Goal: Transaction & Acquisition: Purchase product/service

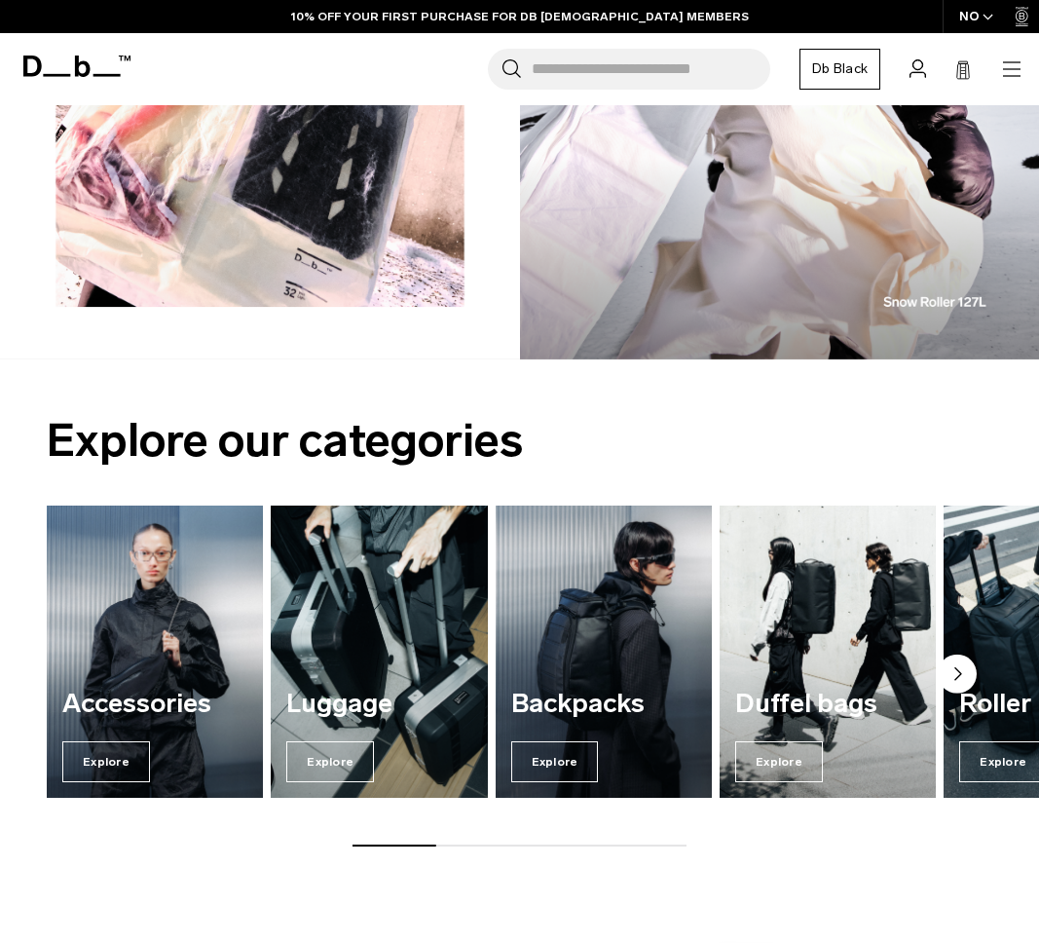
scroll to position [1684, 0]
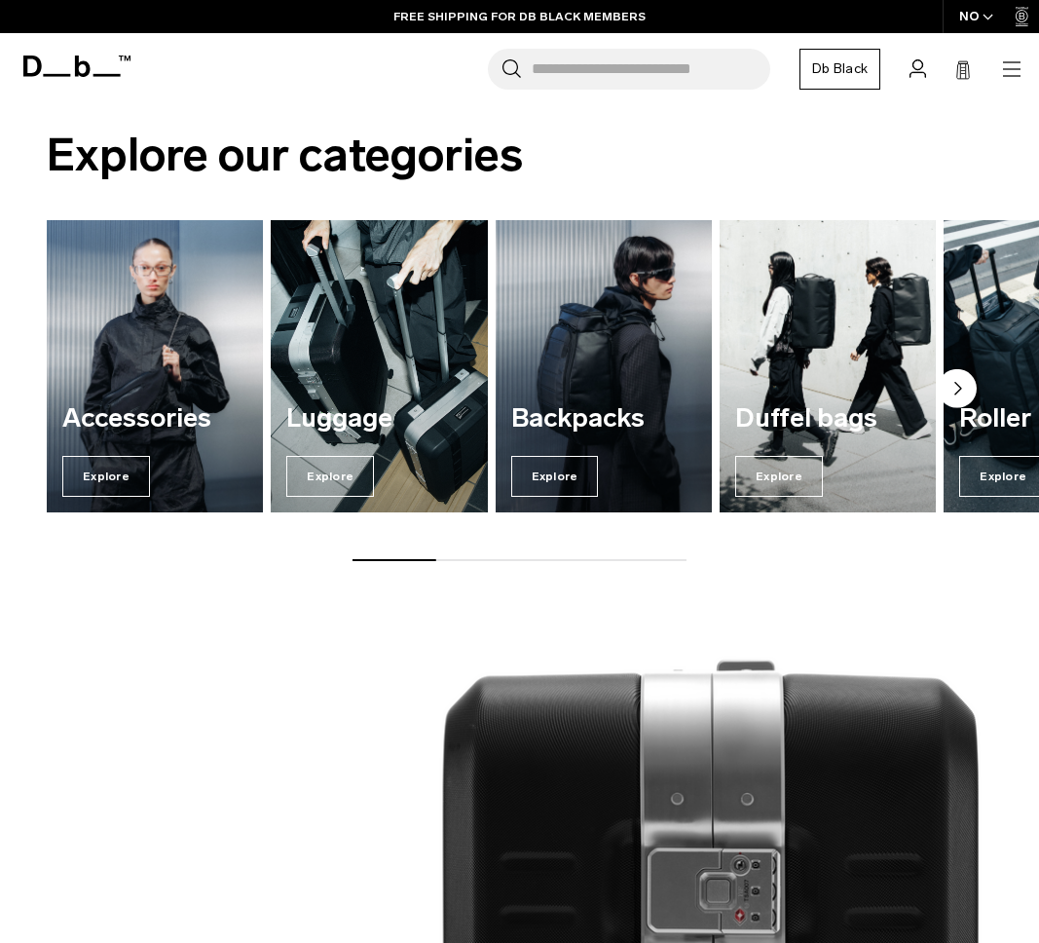
click at [356, 386] on img "2 / 7" at bounding box center [379, 366] width 223 height 301
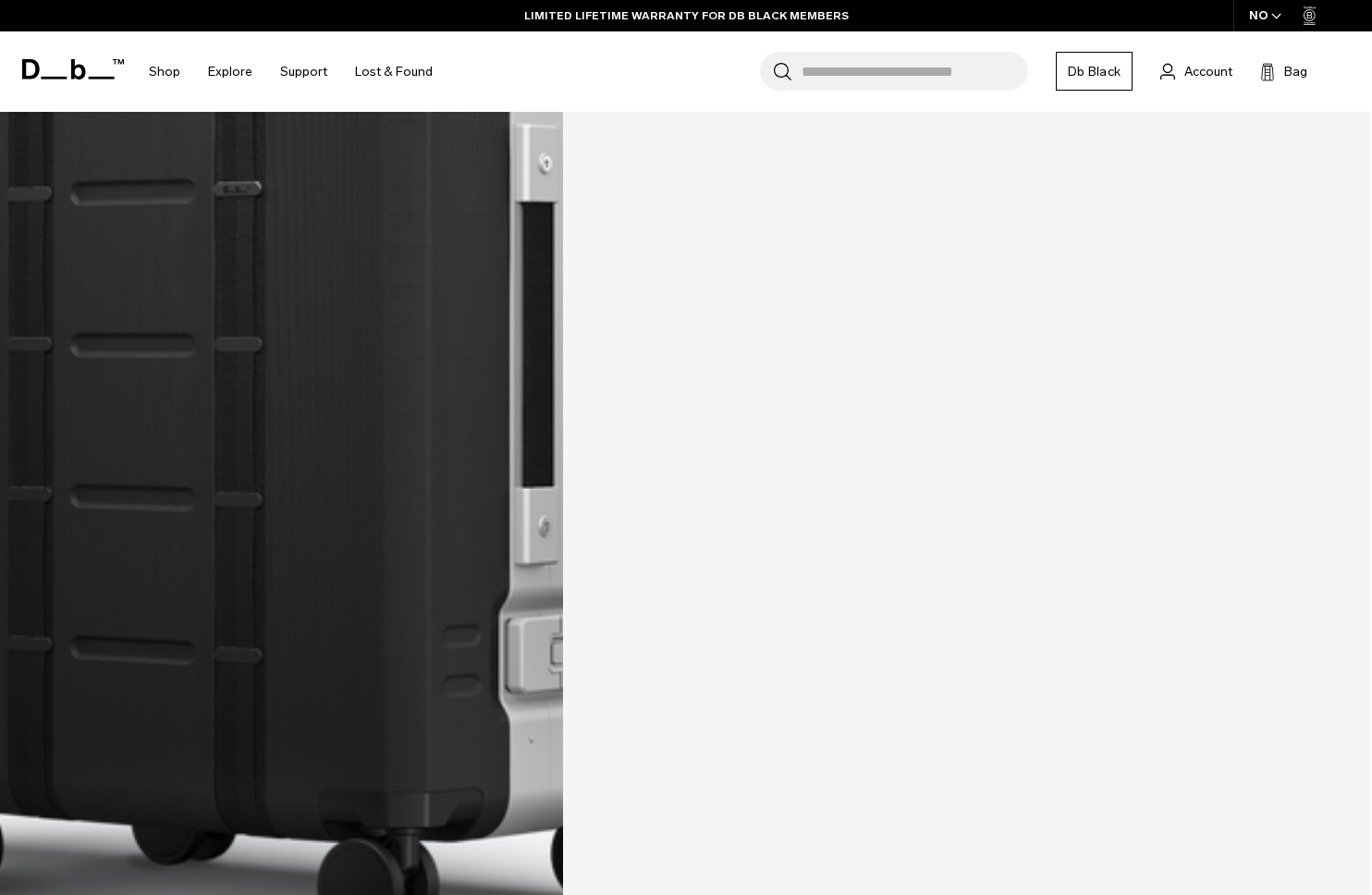
scroll to position [5048, 0]
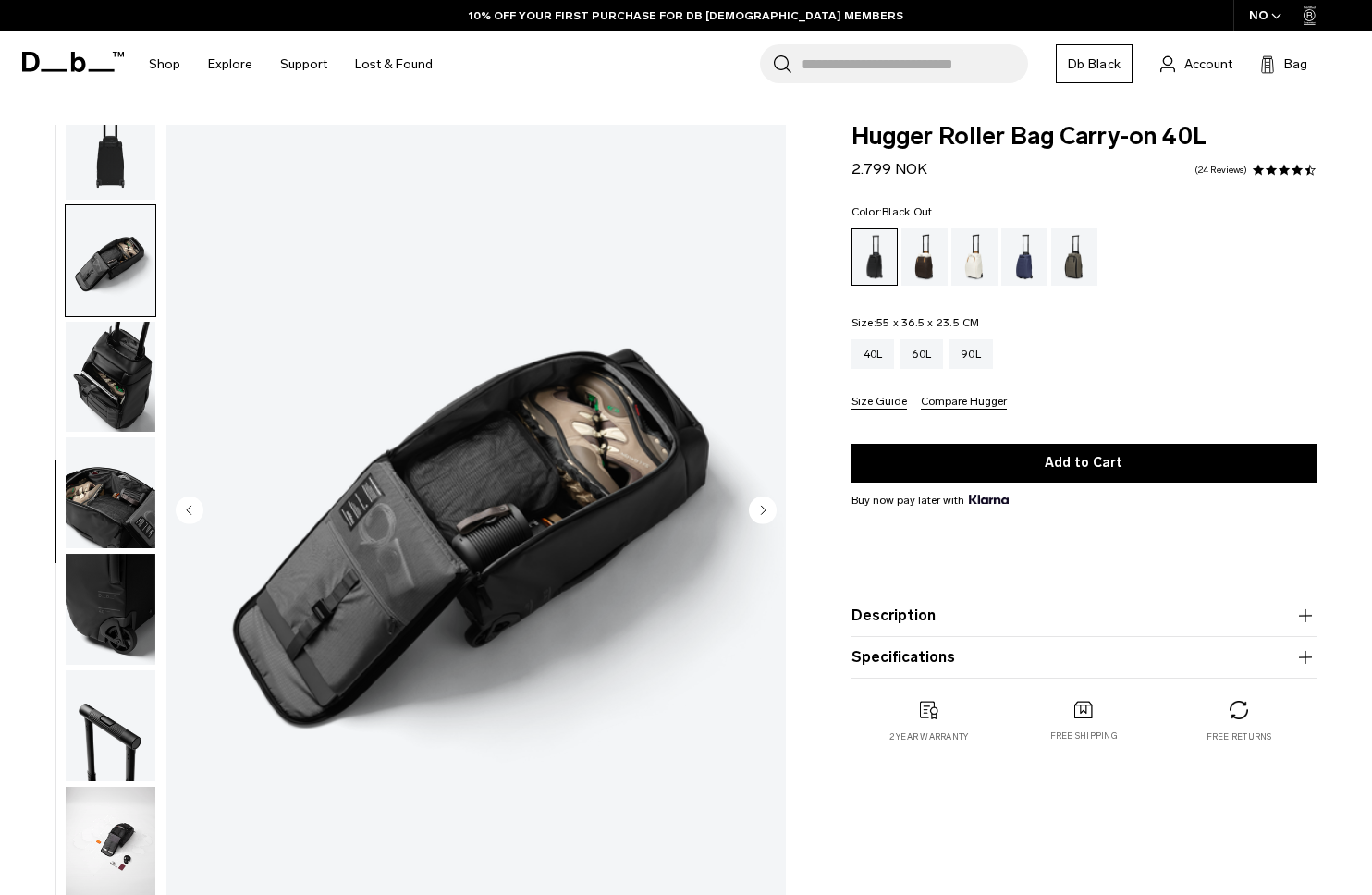
click at [99, 517] on img "button" at bounding box center [110, 493] width 89 height 111
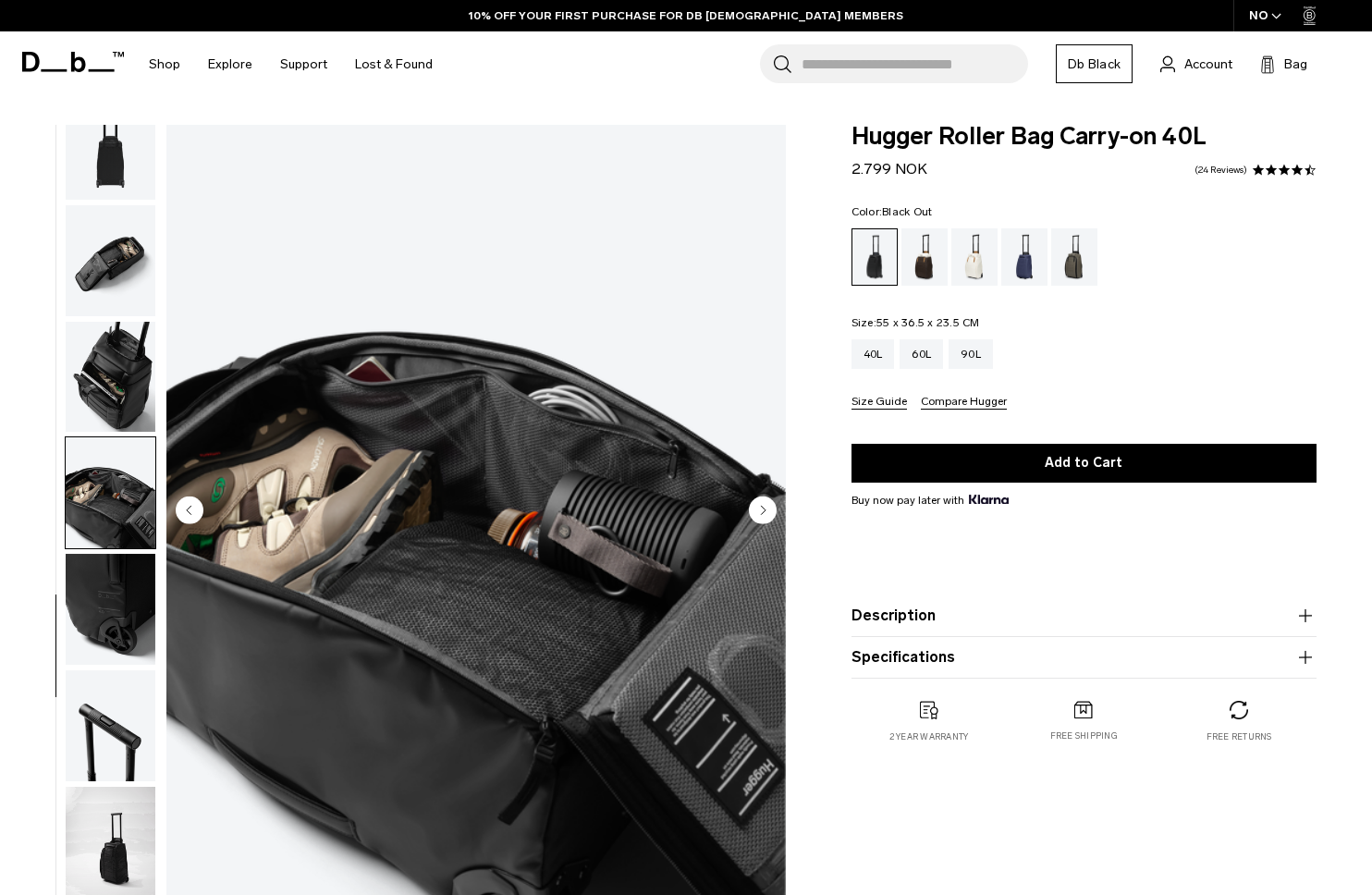
click at [110, 633] on img "button" at bounding box center [110, 608] width 89 height 111
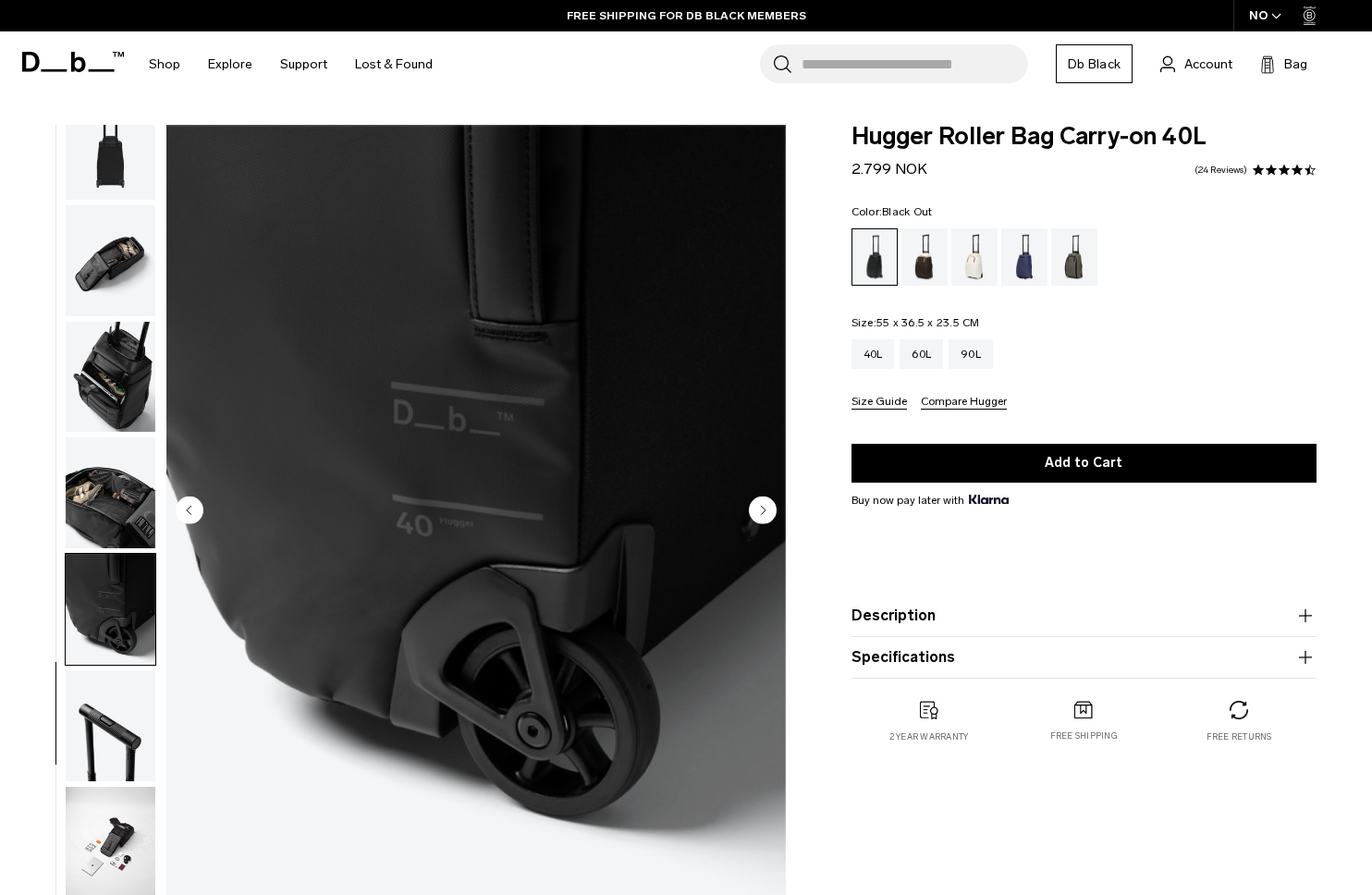
click at [120, 751] on img "button" at bounding box center [110, 725] width 89 height 111
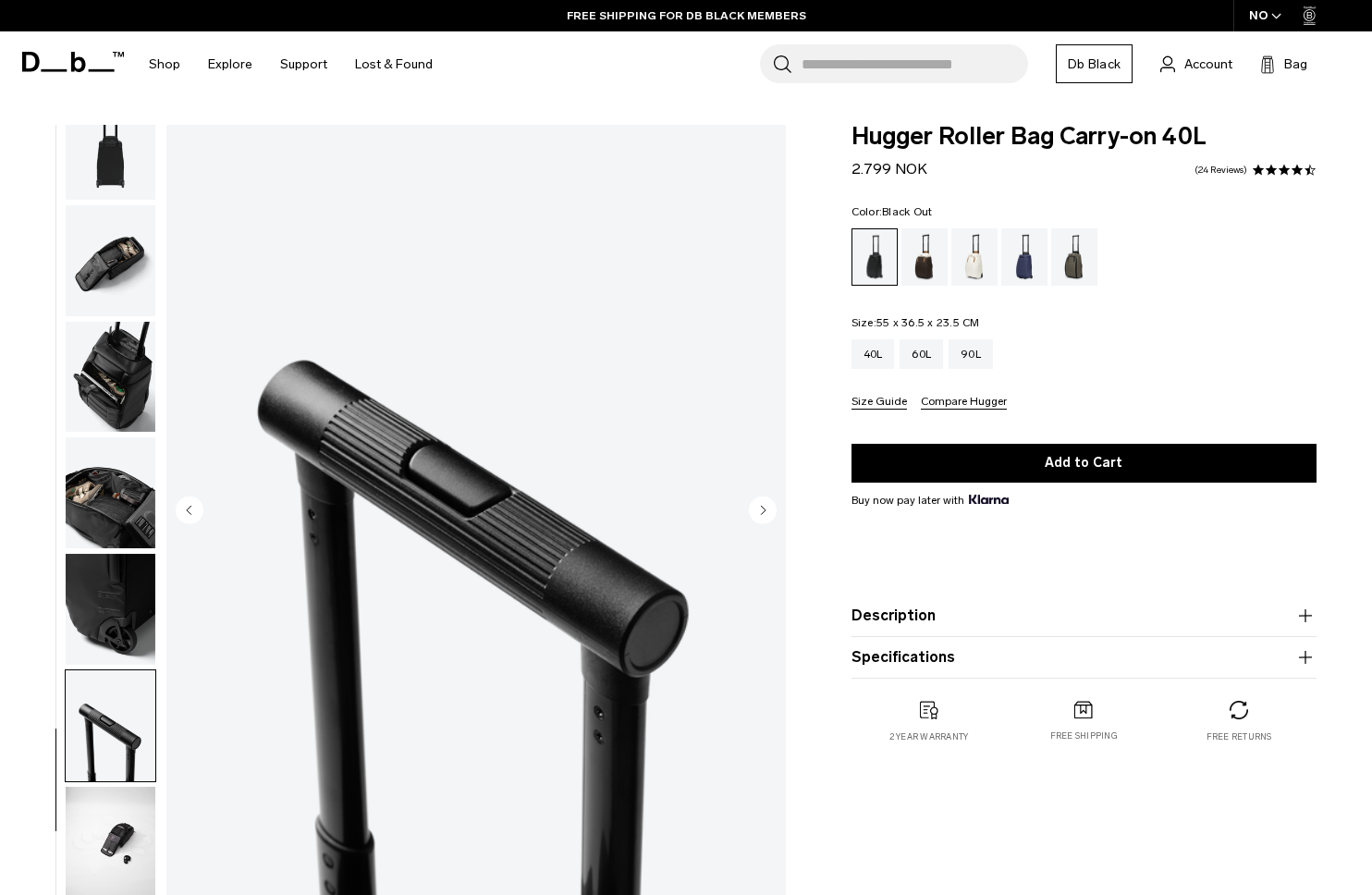
click at [116, 831] on img "button" at bounding box center [110, 842] width 89 height 111
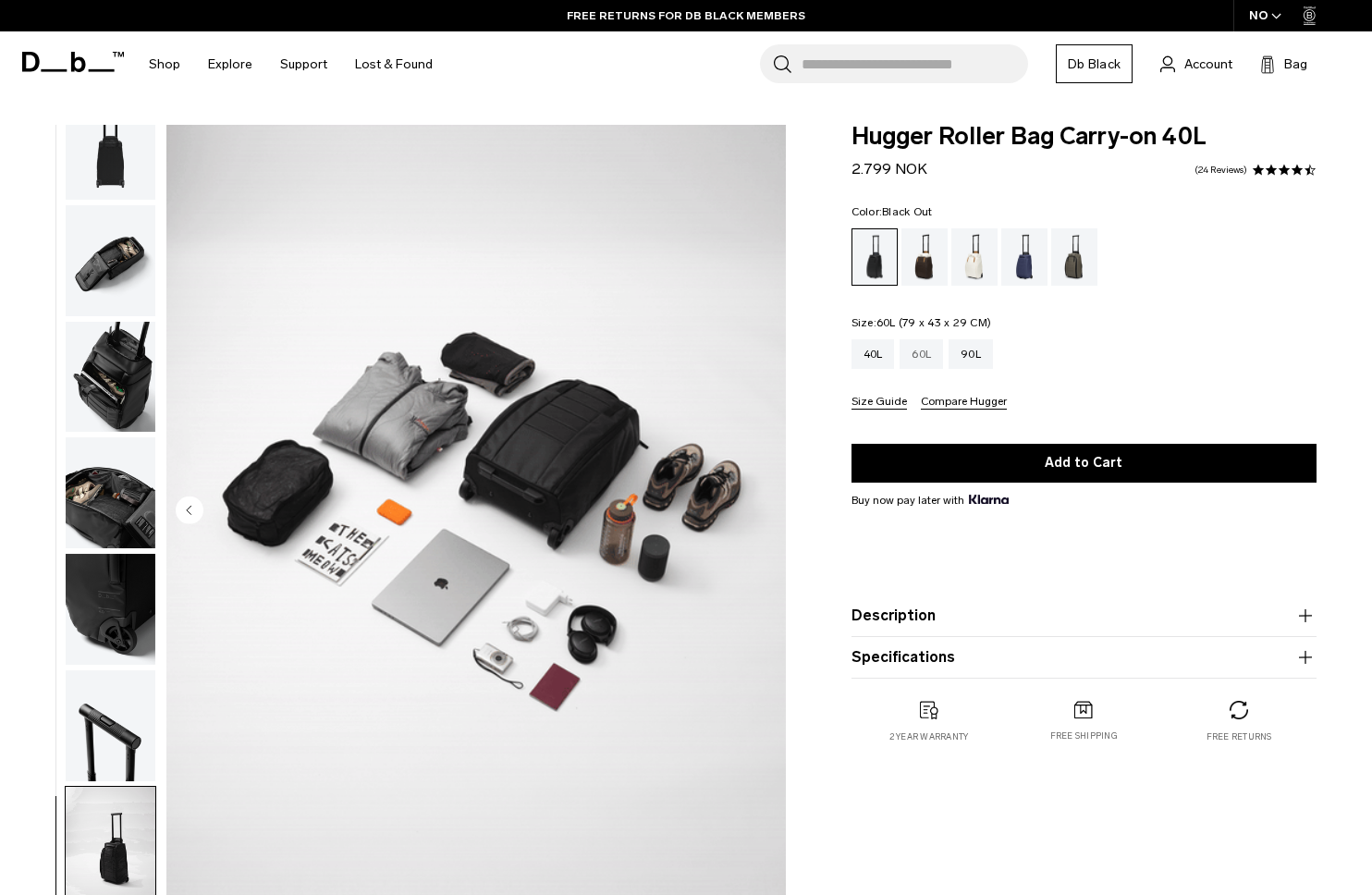
click at [915, 361] on div "60L" at bounding box center [922, 353] width 44 height 29
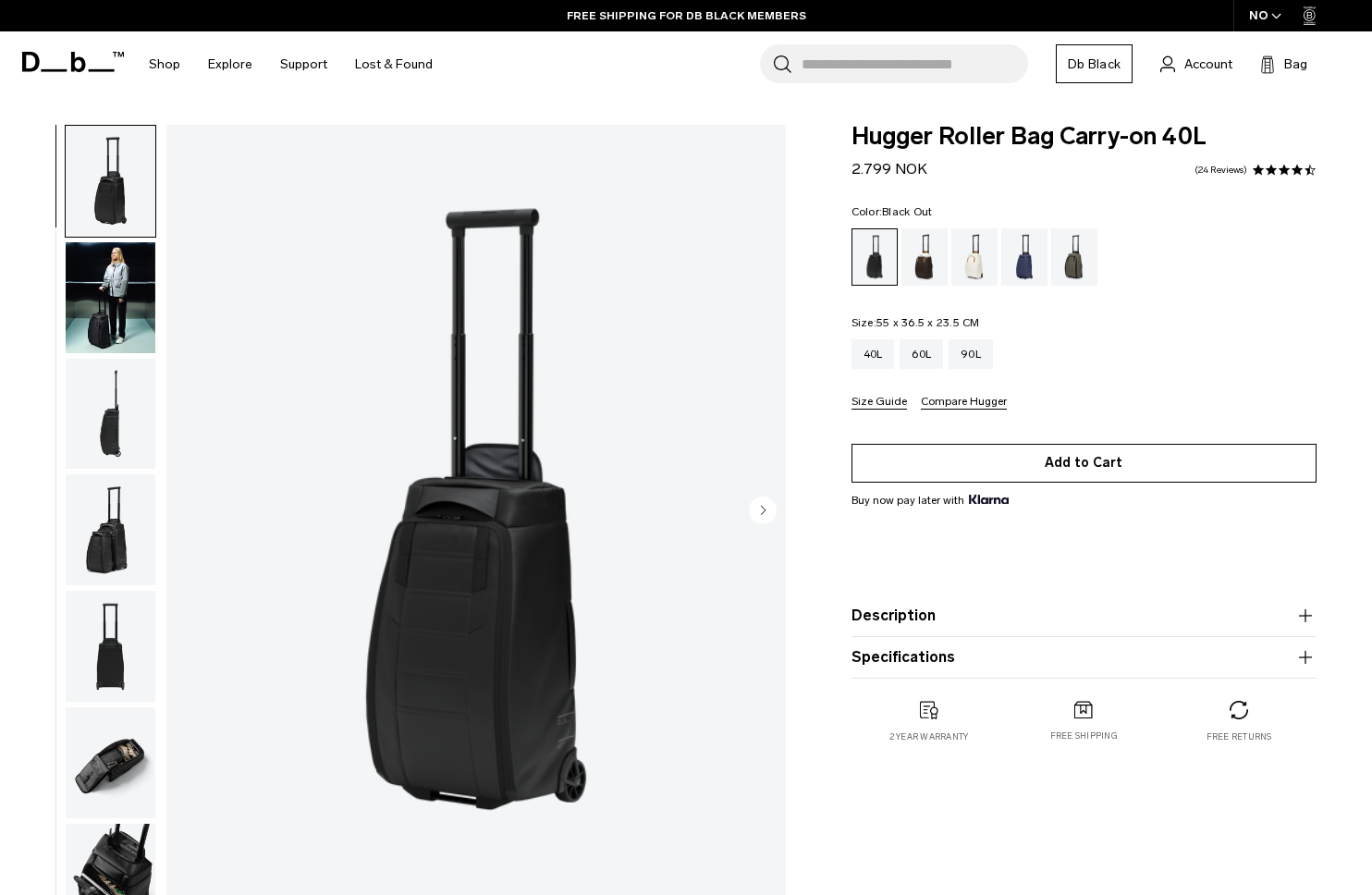
click at [1024, 470] on button "Add to Cart" at bounding box center [1084, 463] width 465 height 39
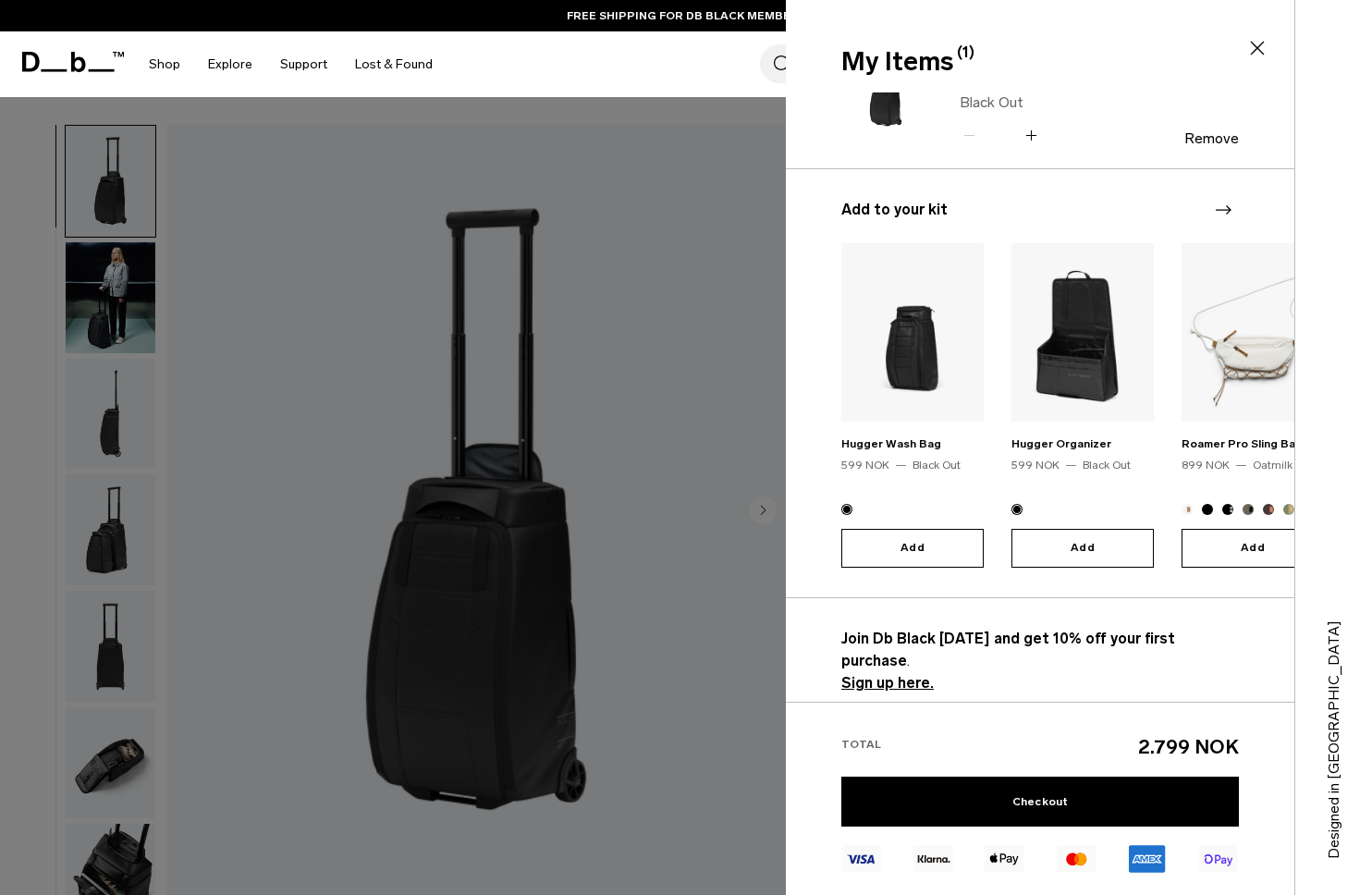
scroll to position [362, 0]
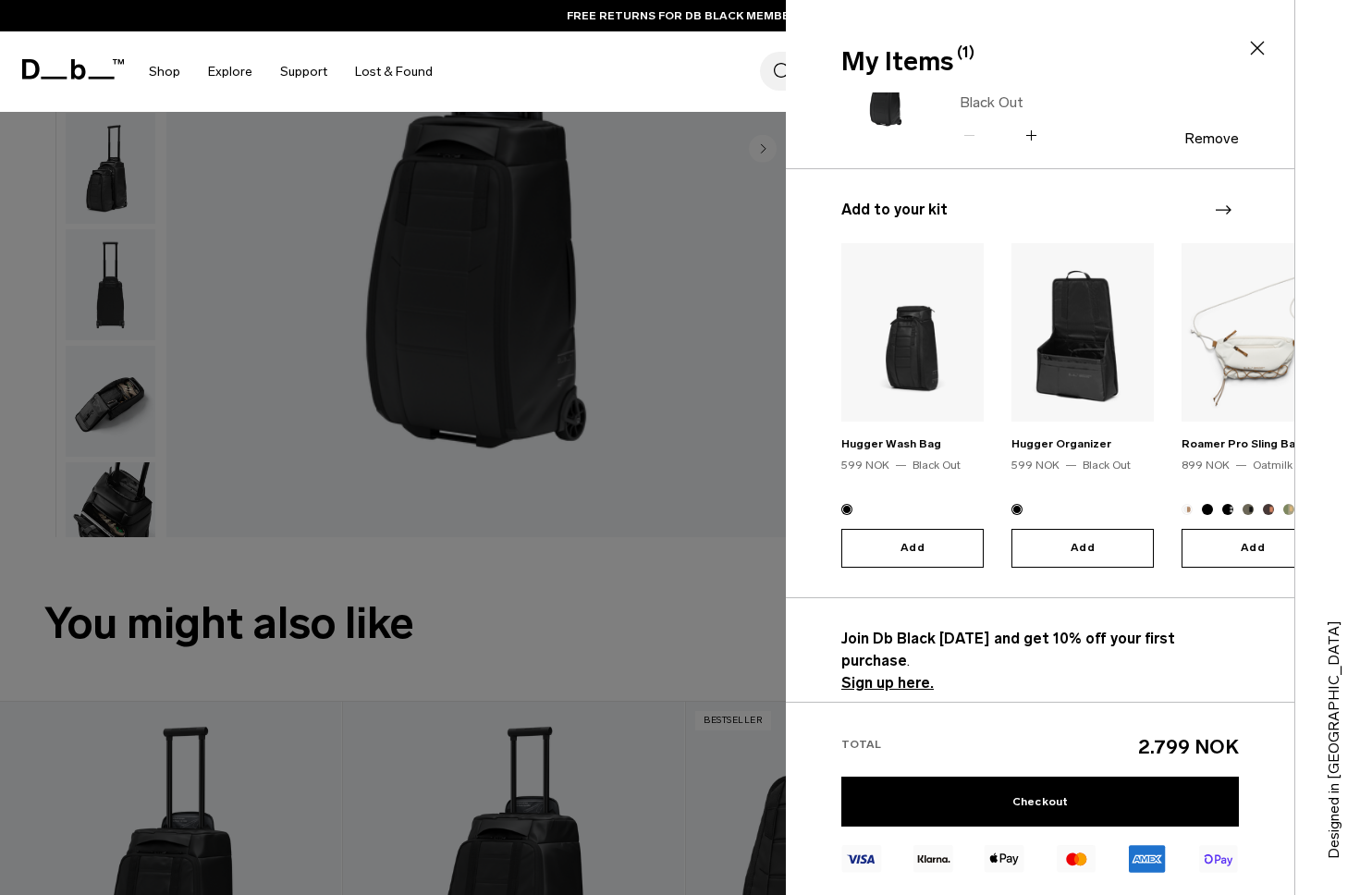
click at [1170, 754] on span "2.799 NOK" at bounding box center [1189, 746] width 101 height 23
drag, startPoint x: 1170, startPoint y: 754, endPoint x: 1219, endPoint y: 748, distance: 49.4
click at [1219, 748] on span "2.799 NOK" at bounding box center [1189, 746] width 101 height 23
copy span "2.799 NOK"
click at [589, 524] on div at bounding box center [686, 447] width 1372 height 895
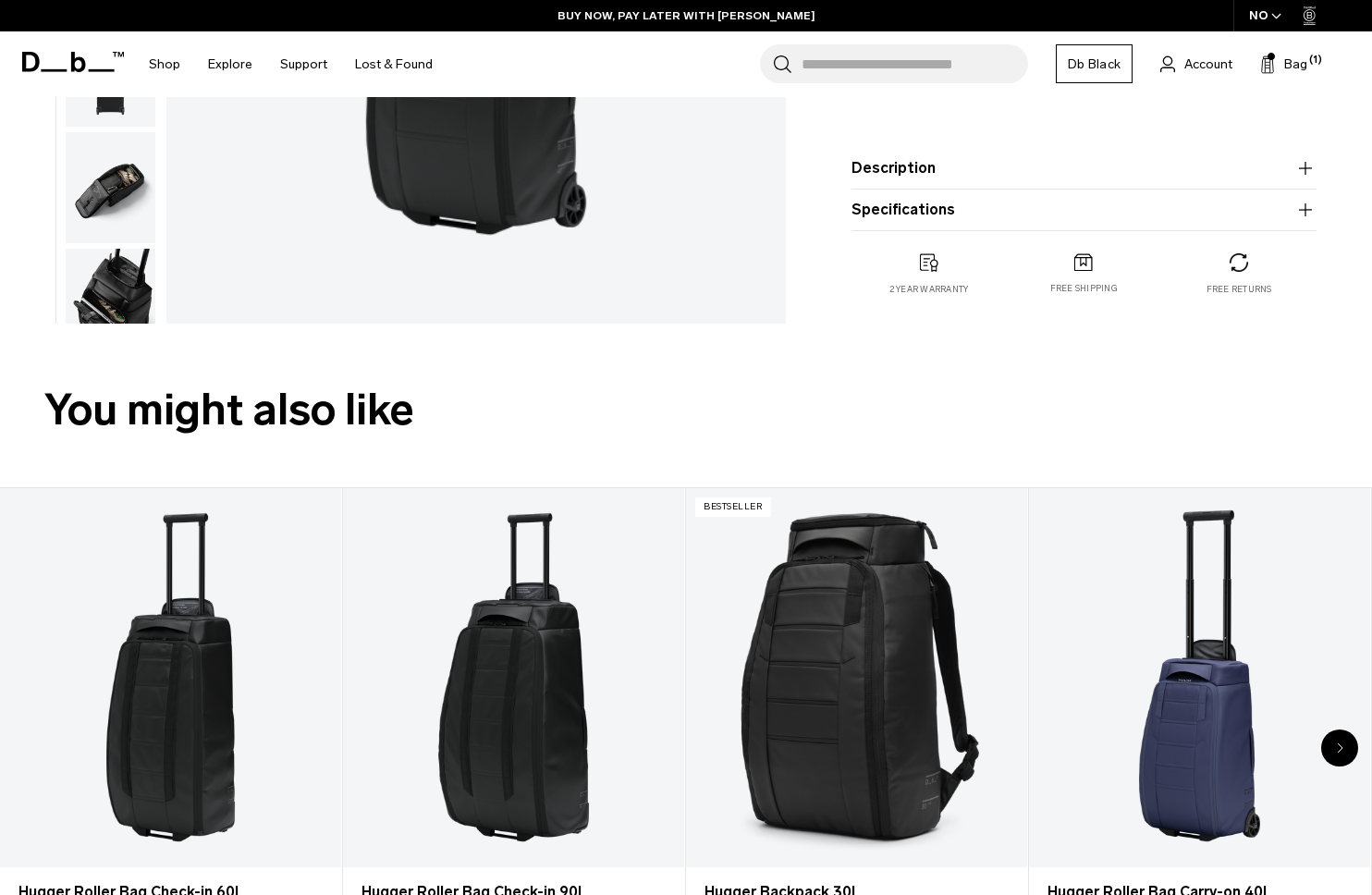
scroll to position [576, 0]
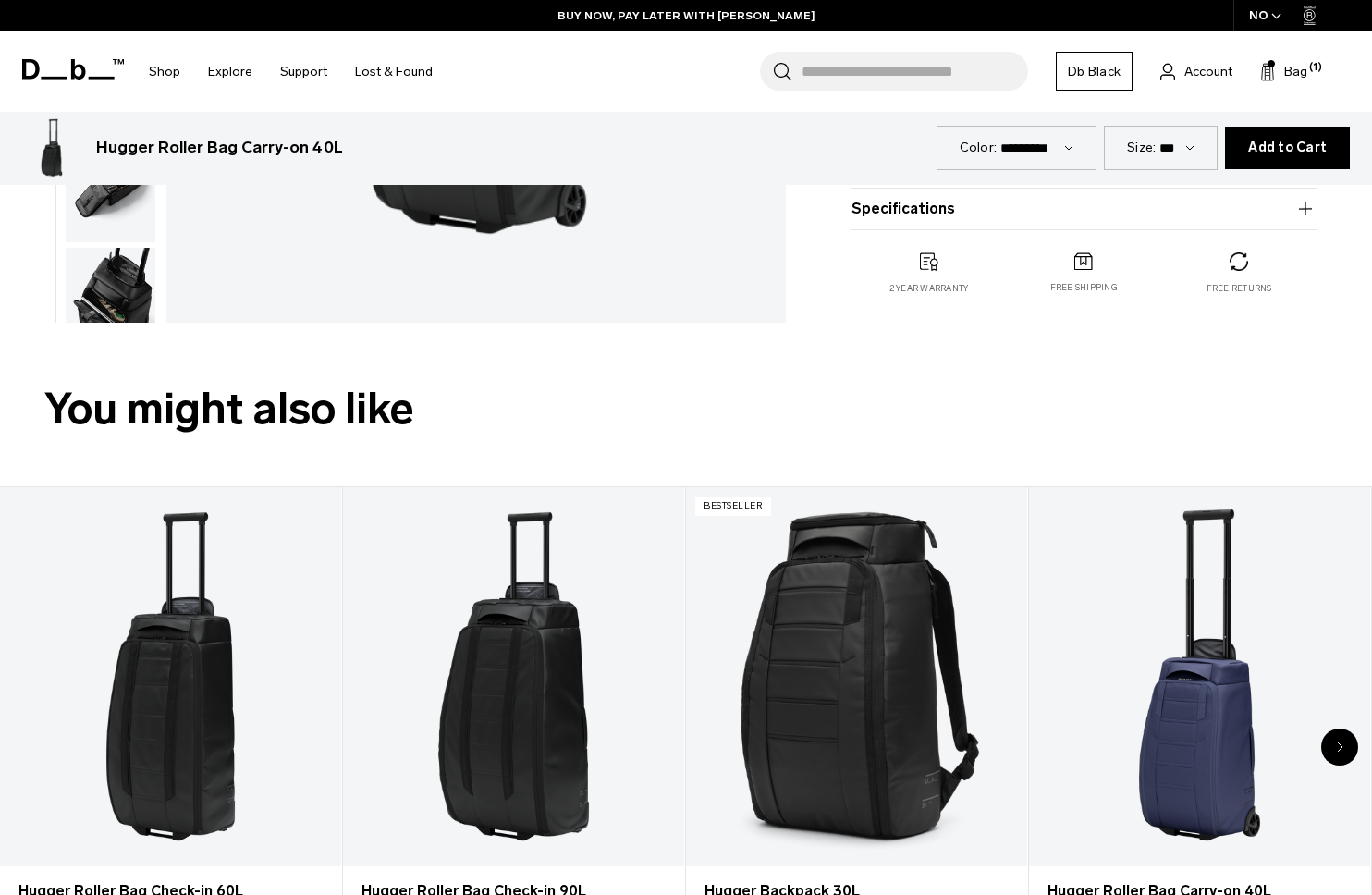
click at [120, 275] on img "button" at bounding box center [110, 303] width 89 height 111
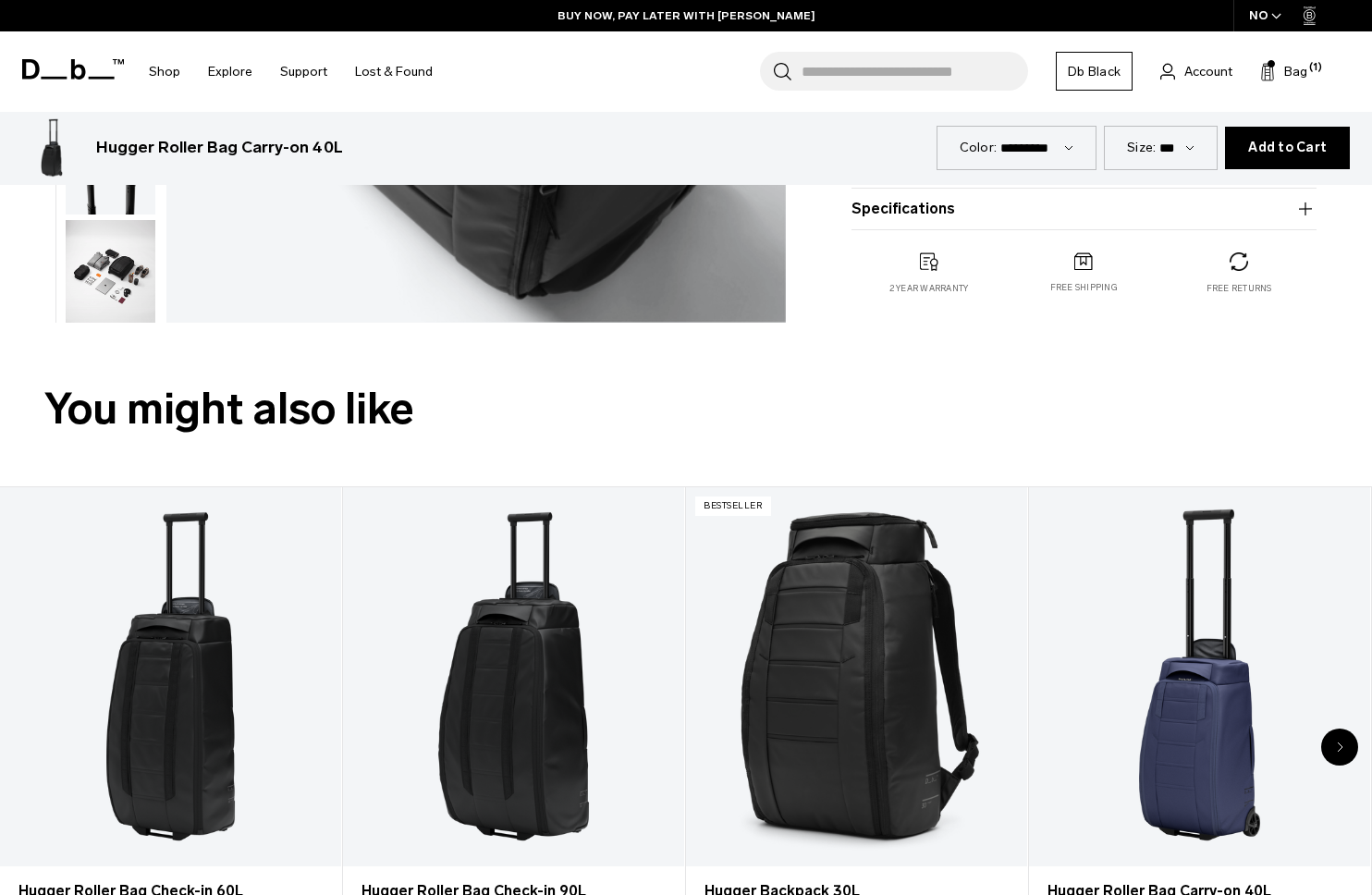
scroll to position [502, 0]
click at [122, 295] on img "button" at bounding box center [110, 266] width 89 height 111
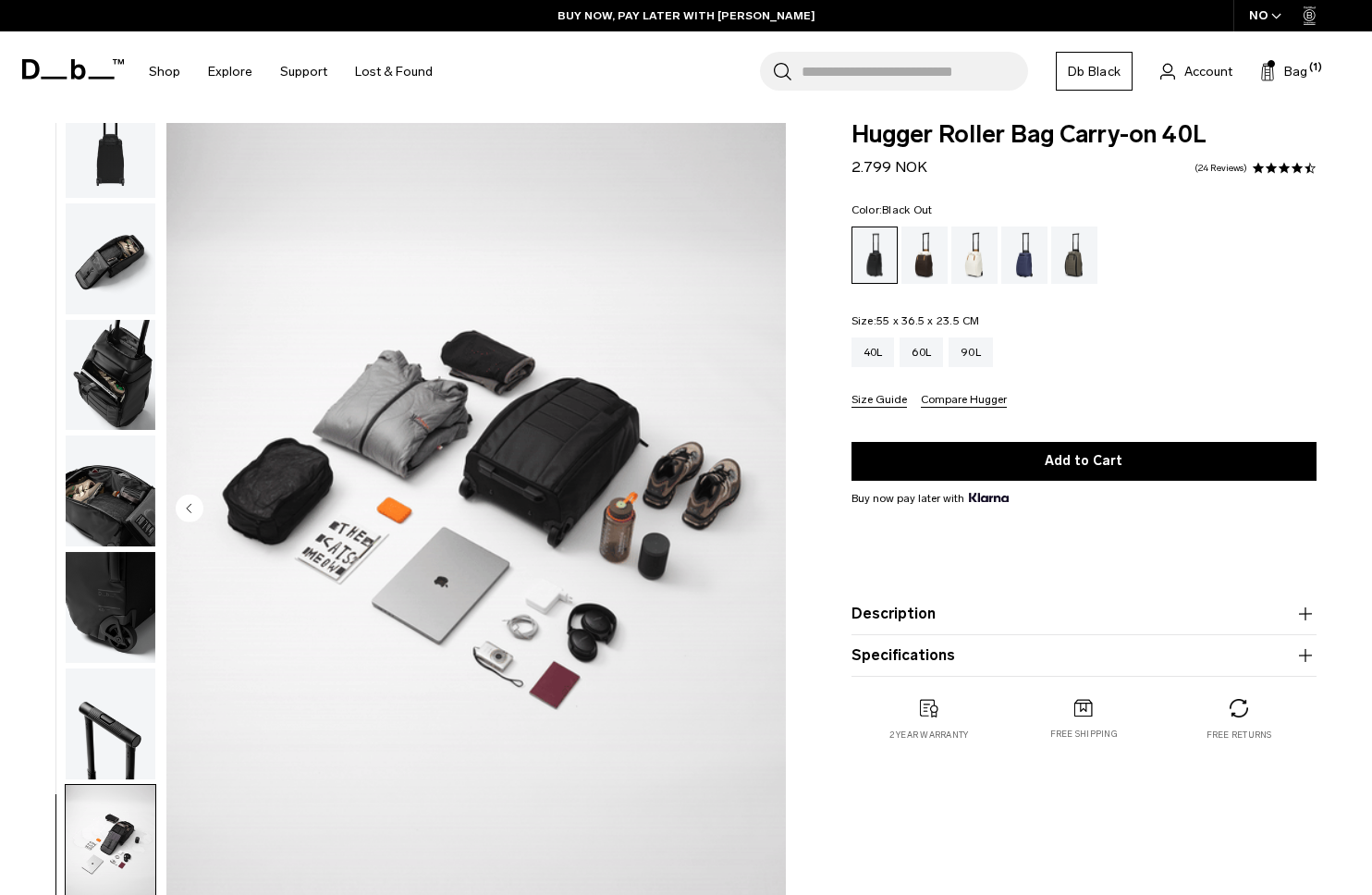
scroll to position [0, 0]
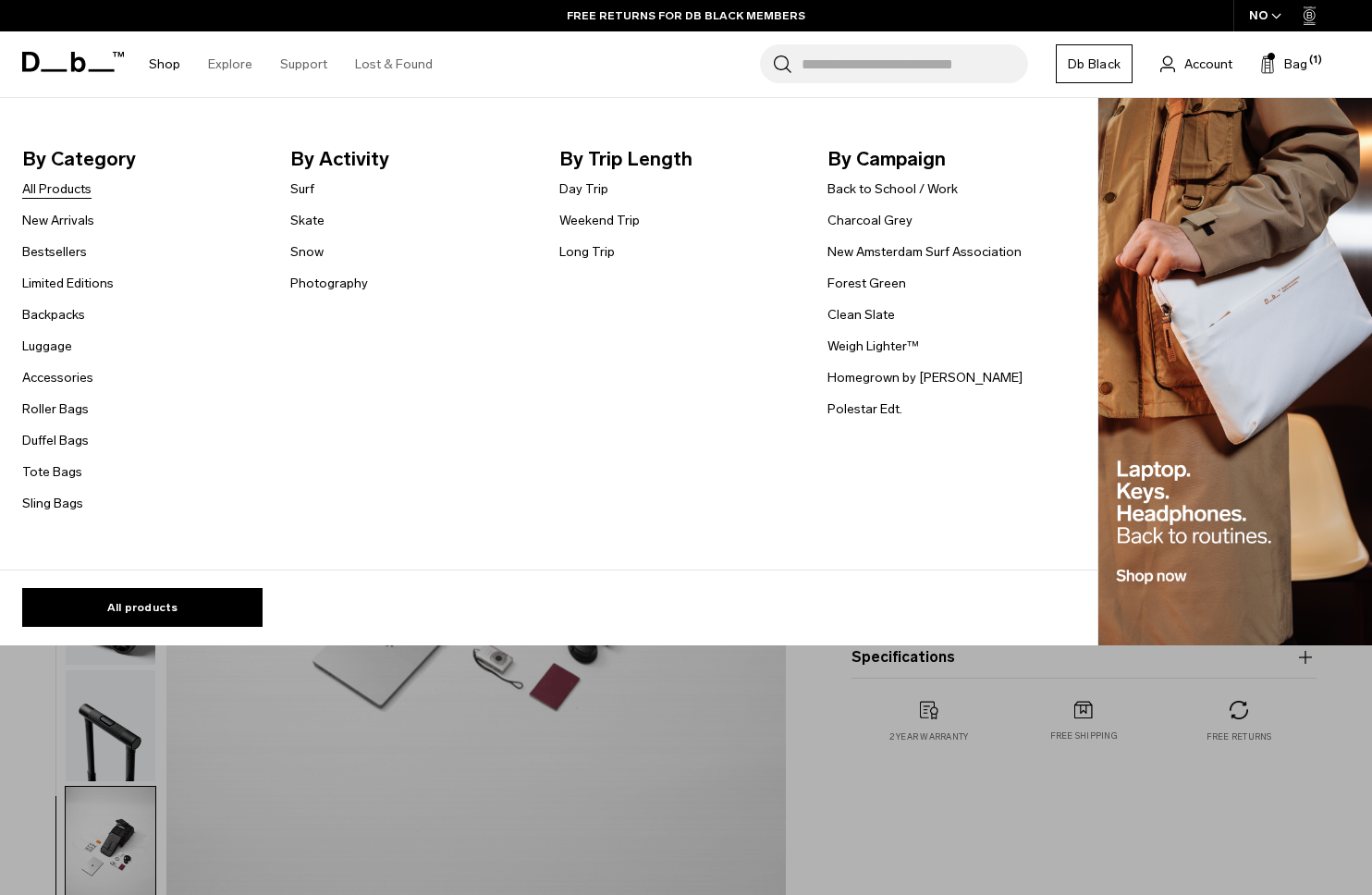
click at [60, 194] on link "All Products" at bounding box center [56, 189] width 69 height 19
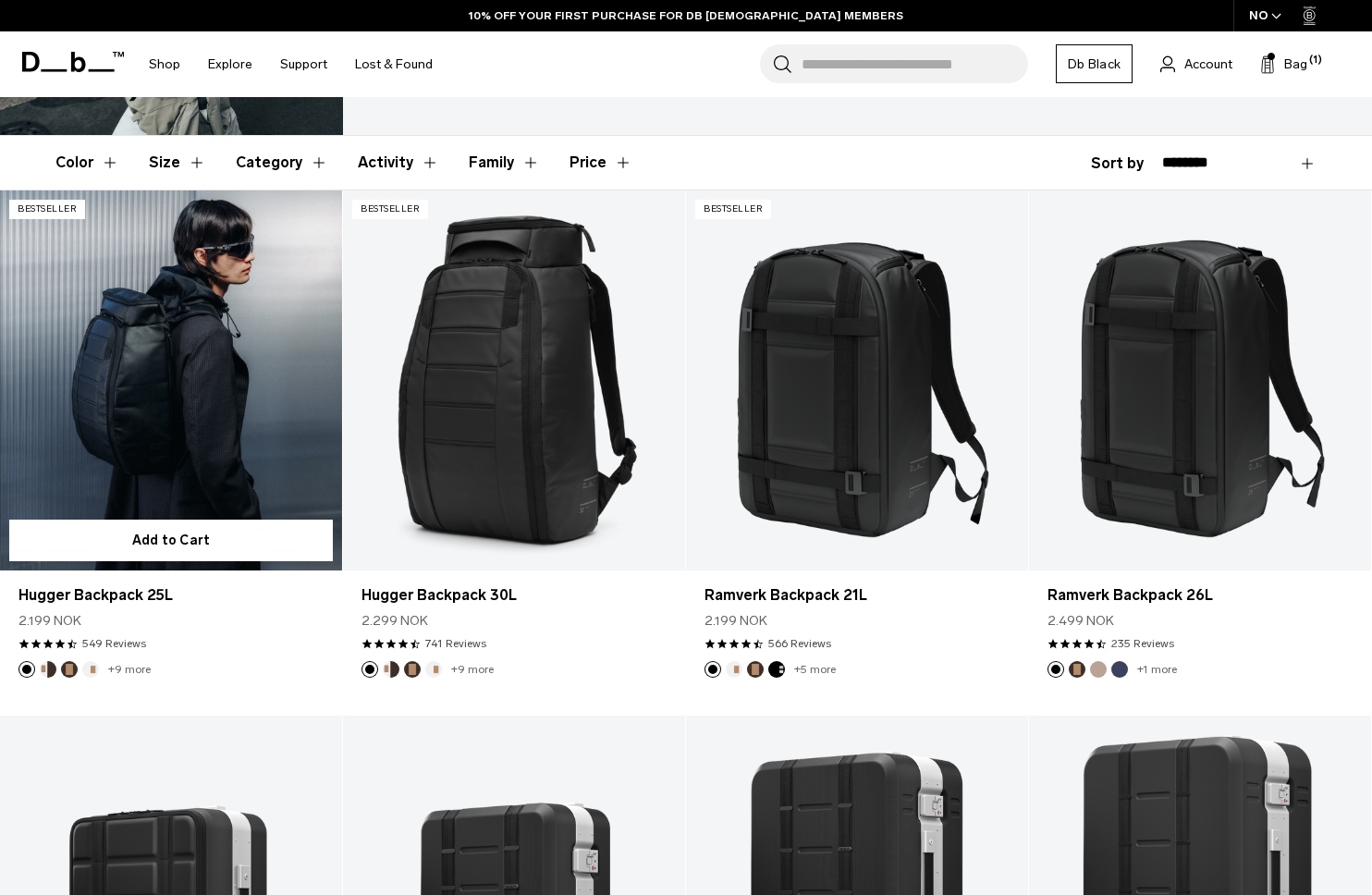
click at [189, 426] on link "Hugger Backpack 25L" at bounding box center [171, 381] width 342 height 380
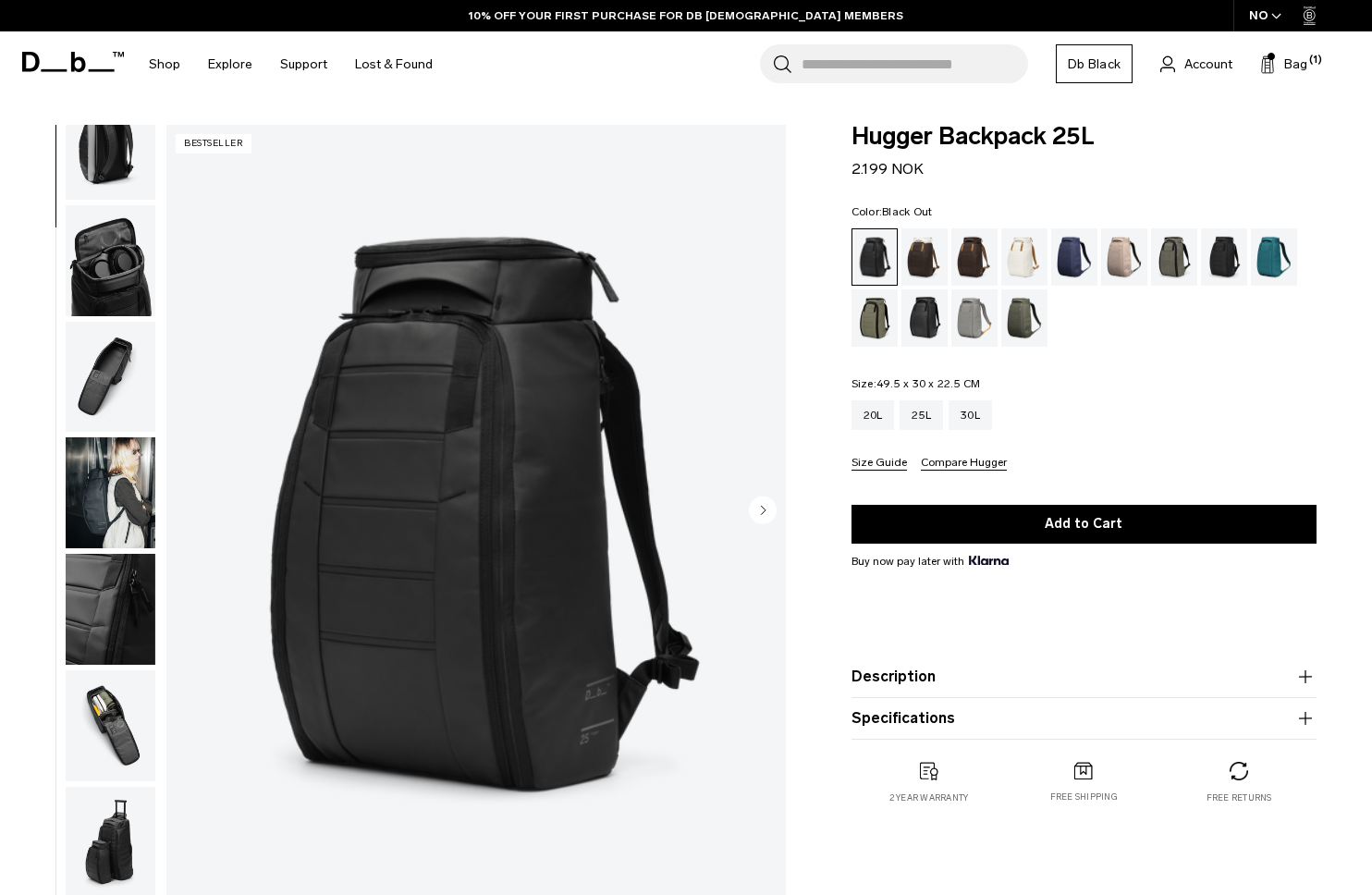
click at [121, 852] on img "button" at bounding box center [110, 842] width 89 height 111
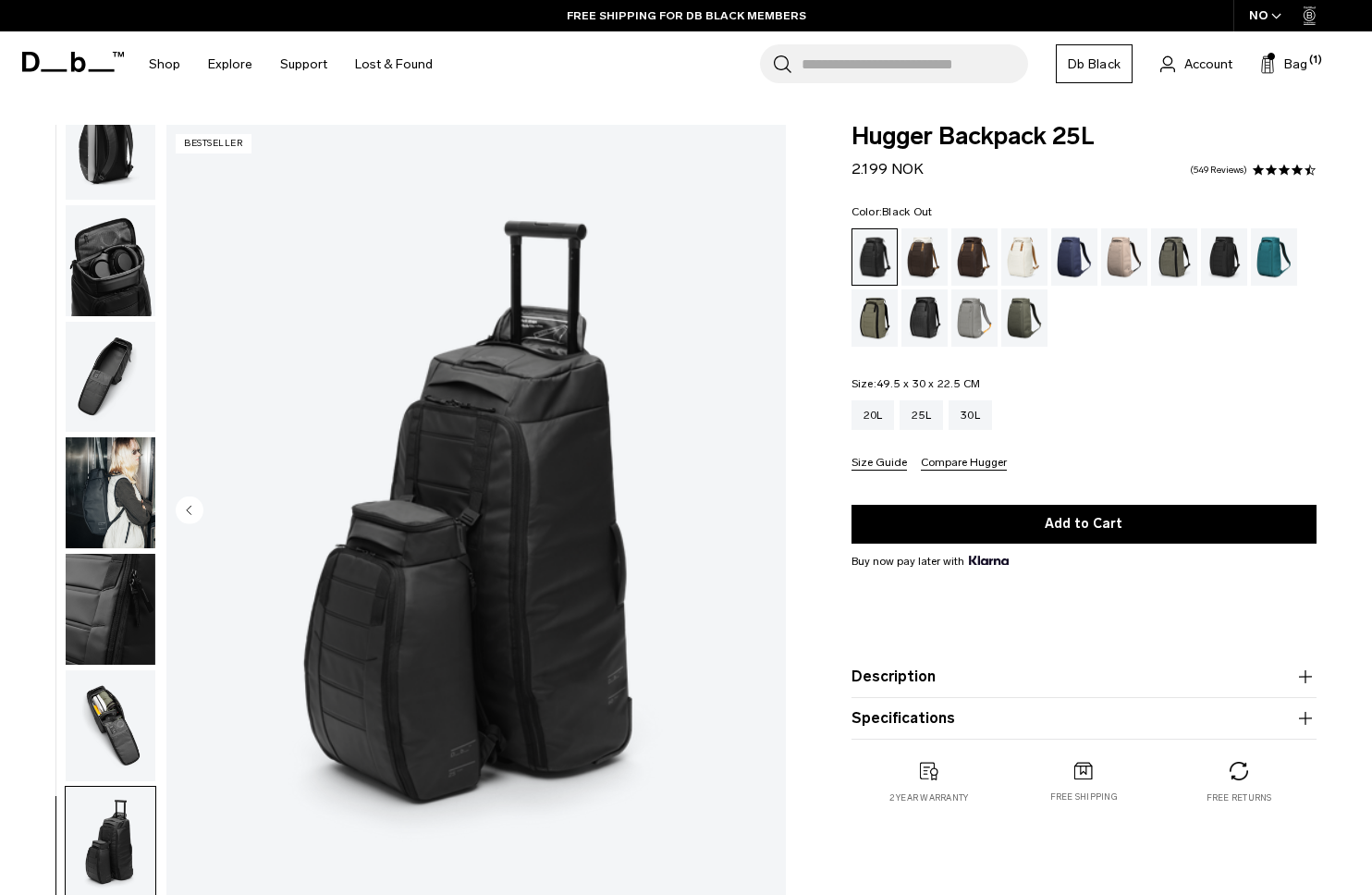
click at [123, 738] on img "button" at bounding box center [110, 725] width 89 height 111
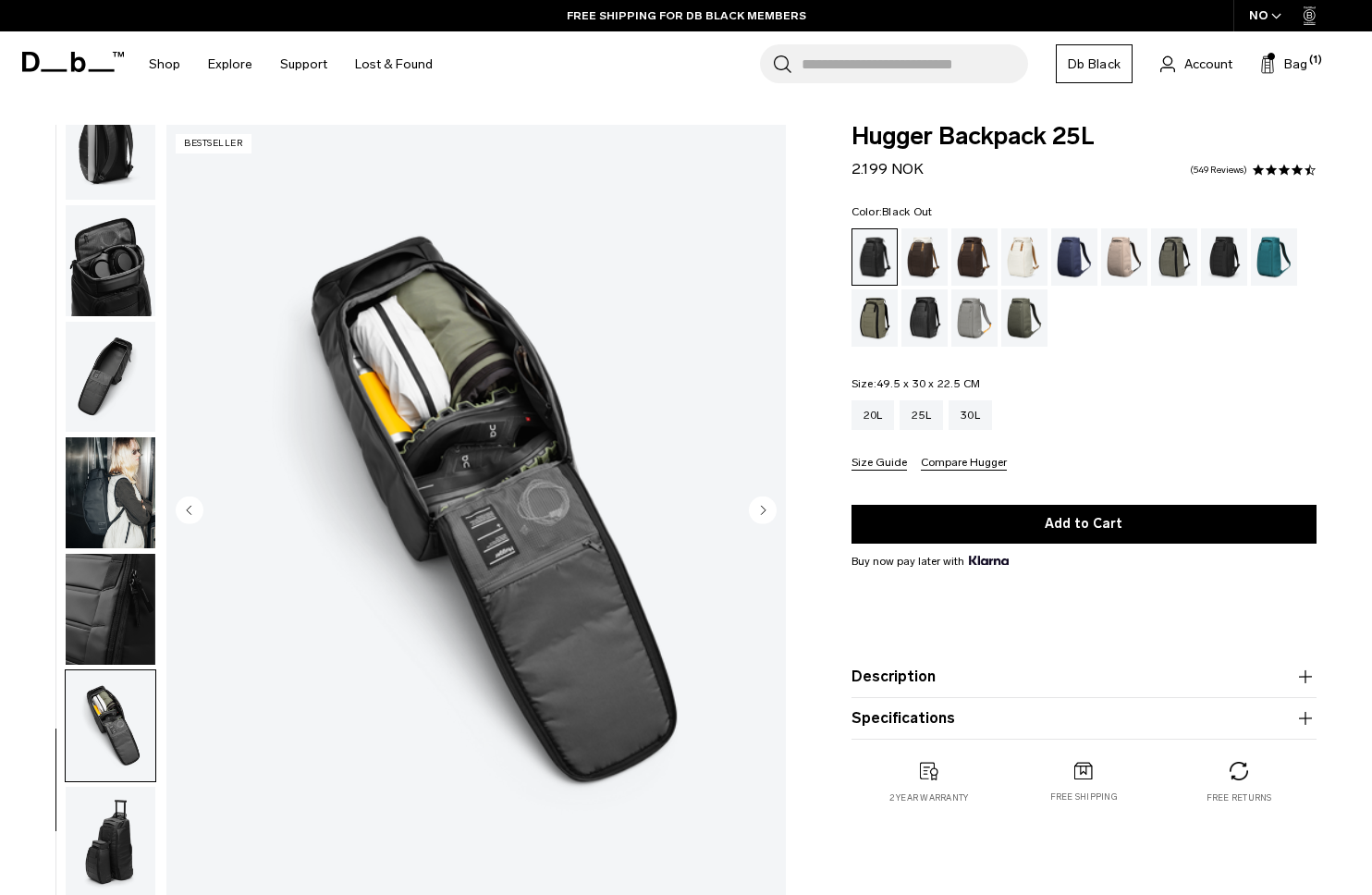
click at [131, 606] on img "button" at bounding box center [110, 608] width 89 height 111
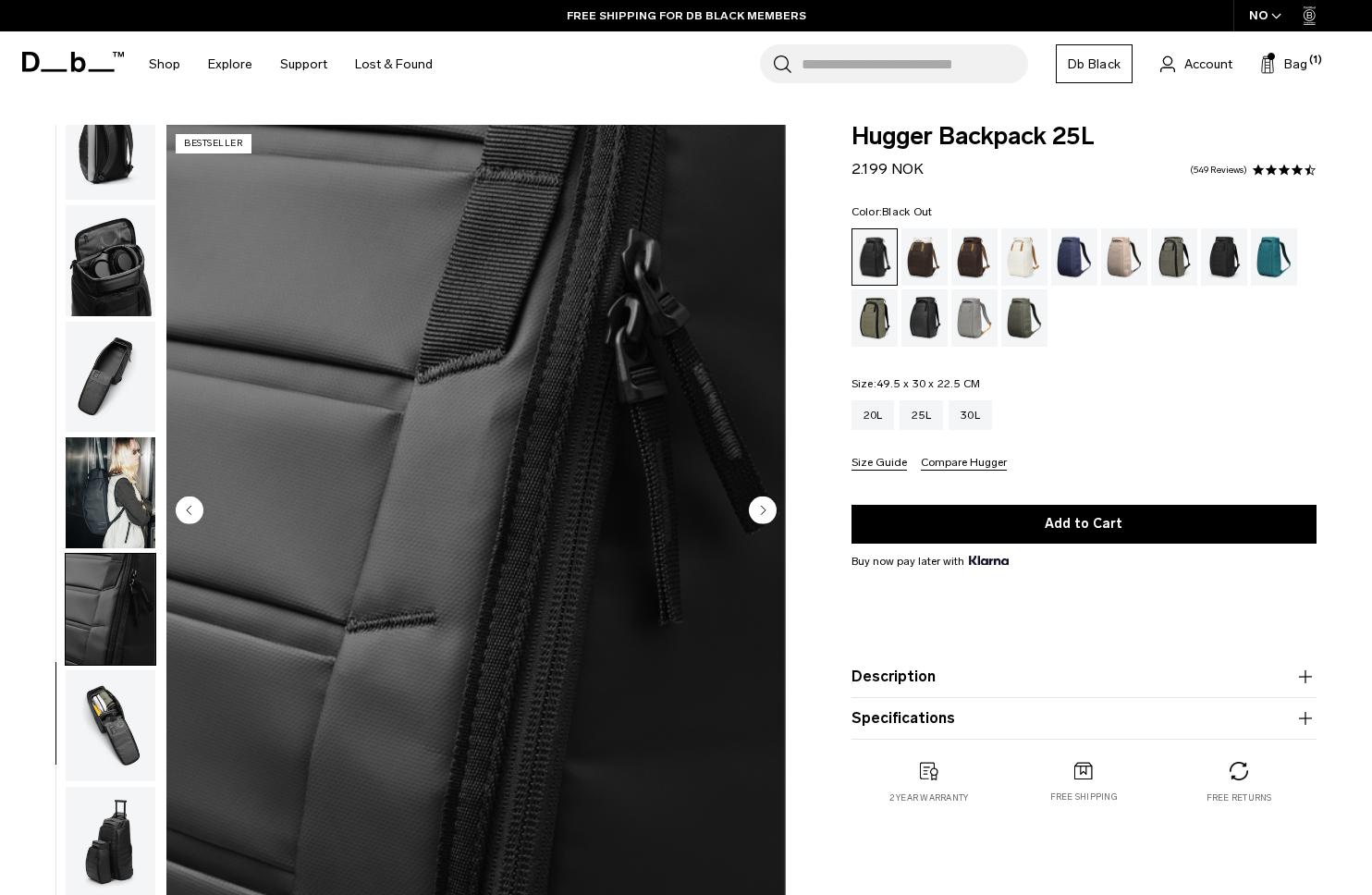
click at [113, 494] on img "button" at bounding box center [110, 493] width 89 height 111
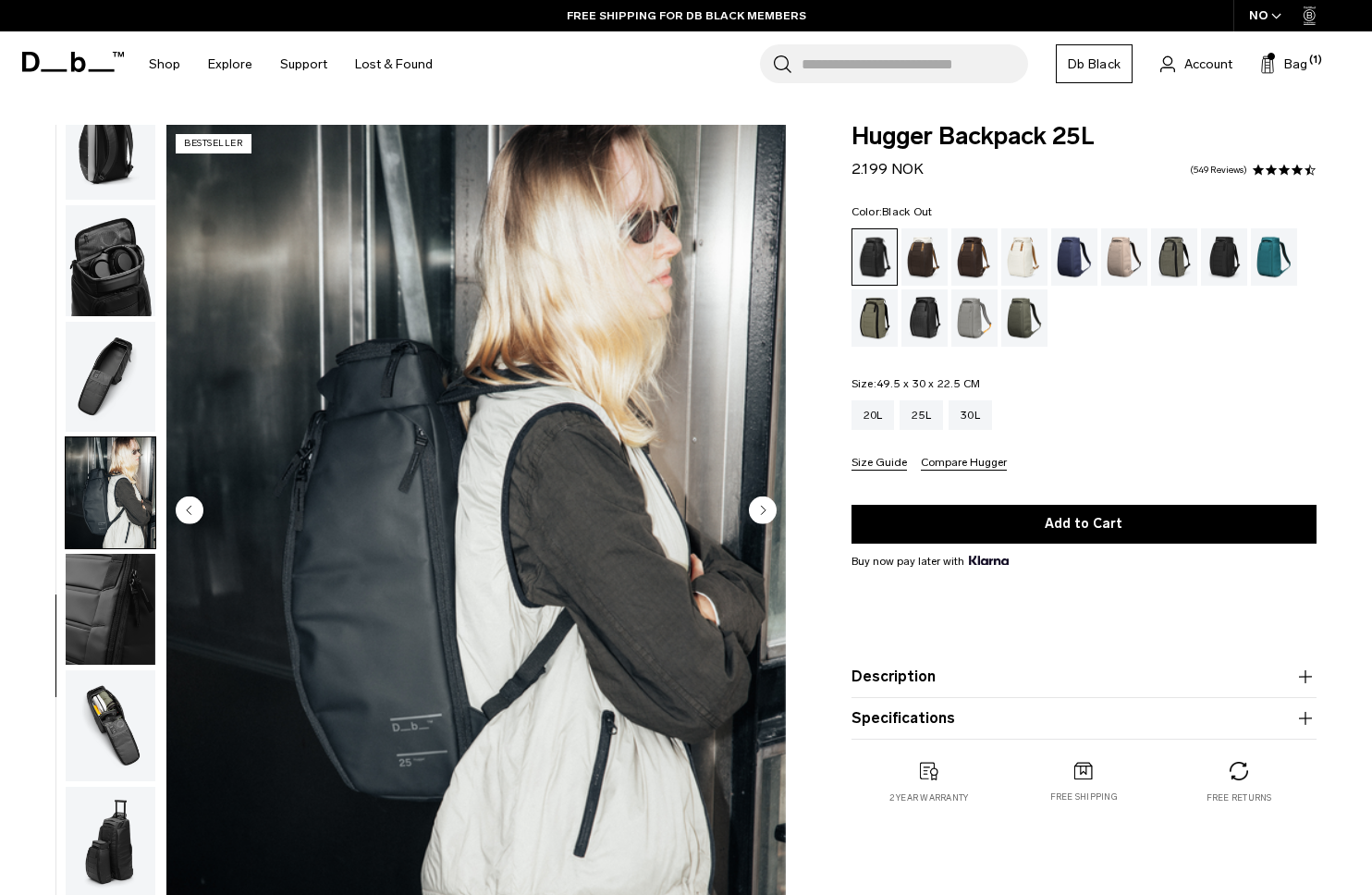
click at [106, 387] on img "button" at bounding box center [110, 377] width 89 height 111
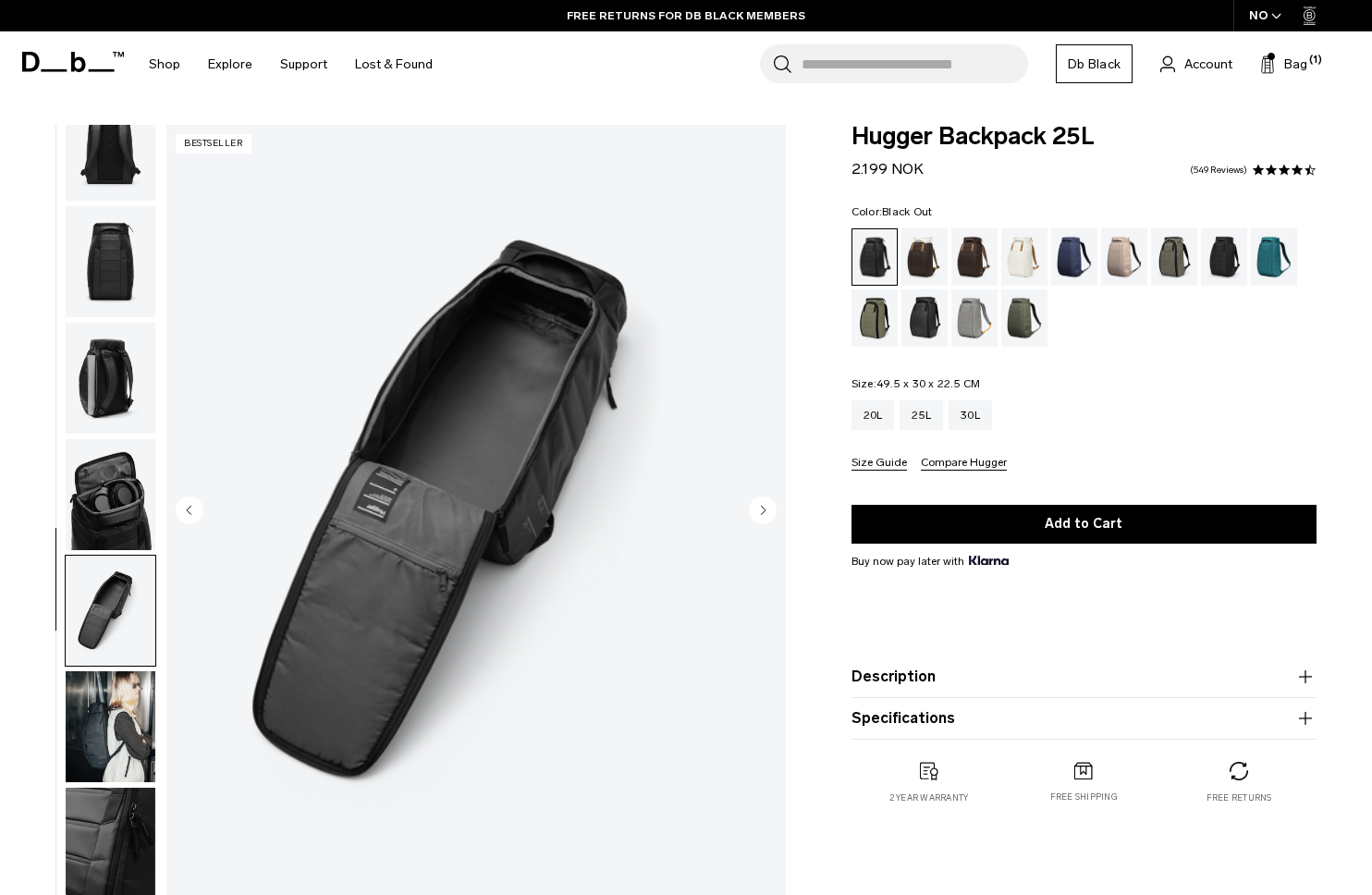
click at [119, 501] on img "button" at bounding box center [110, 494] width 89 height 111
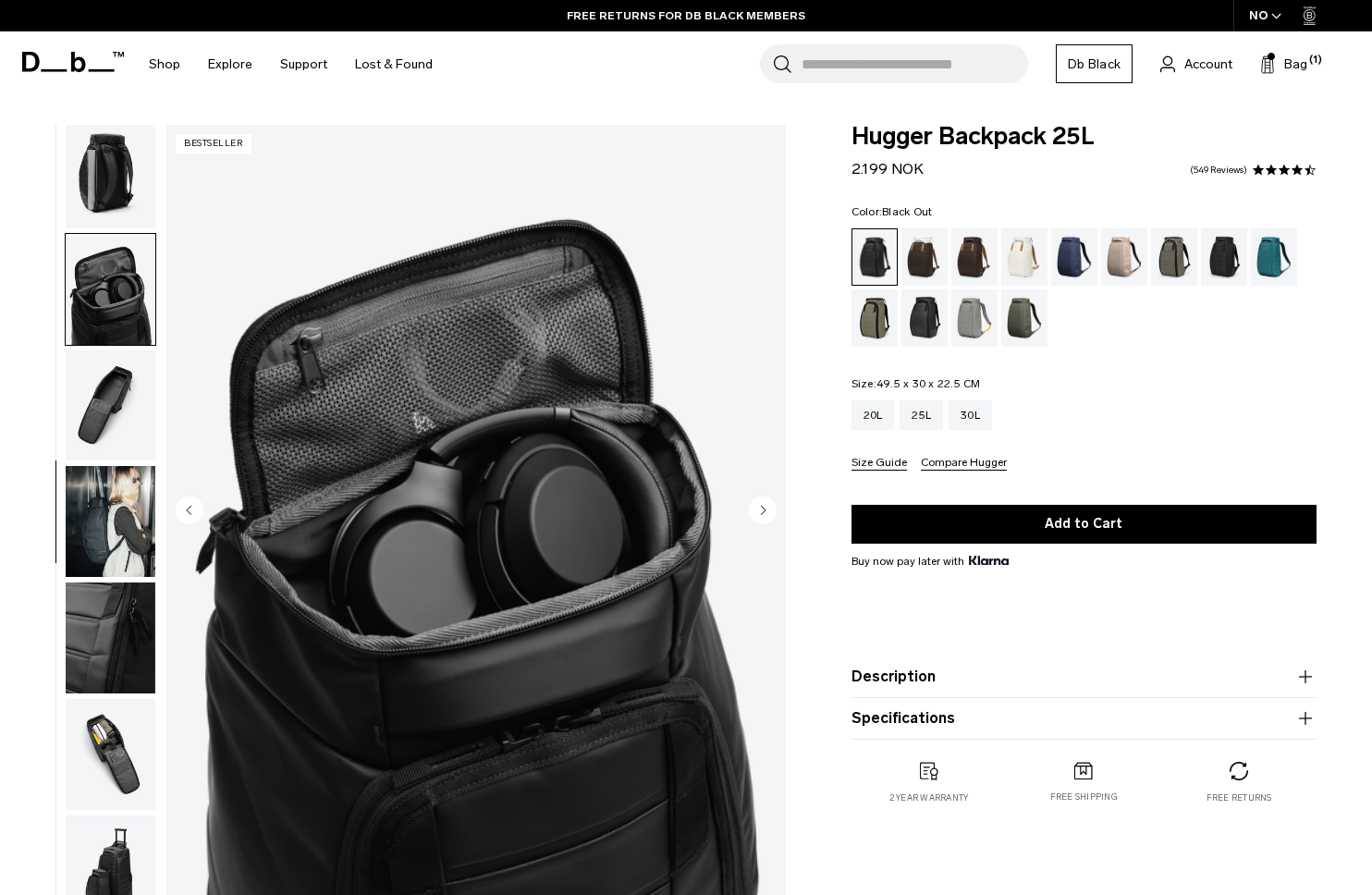
scroll to position [502, 0]
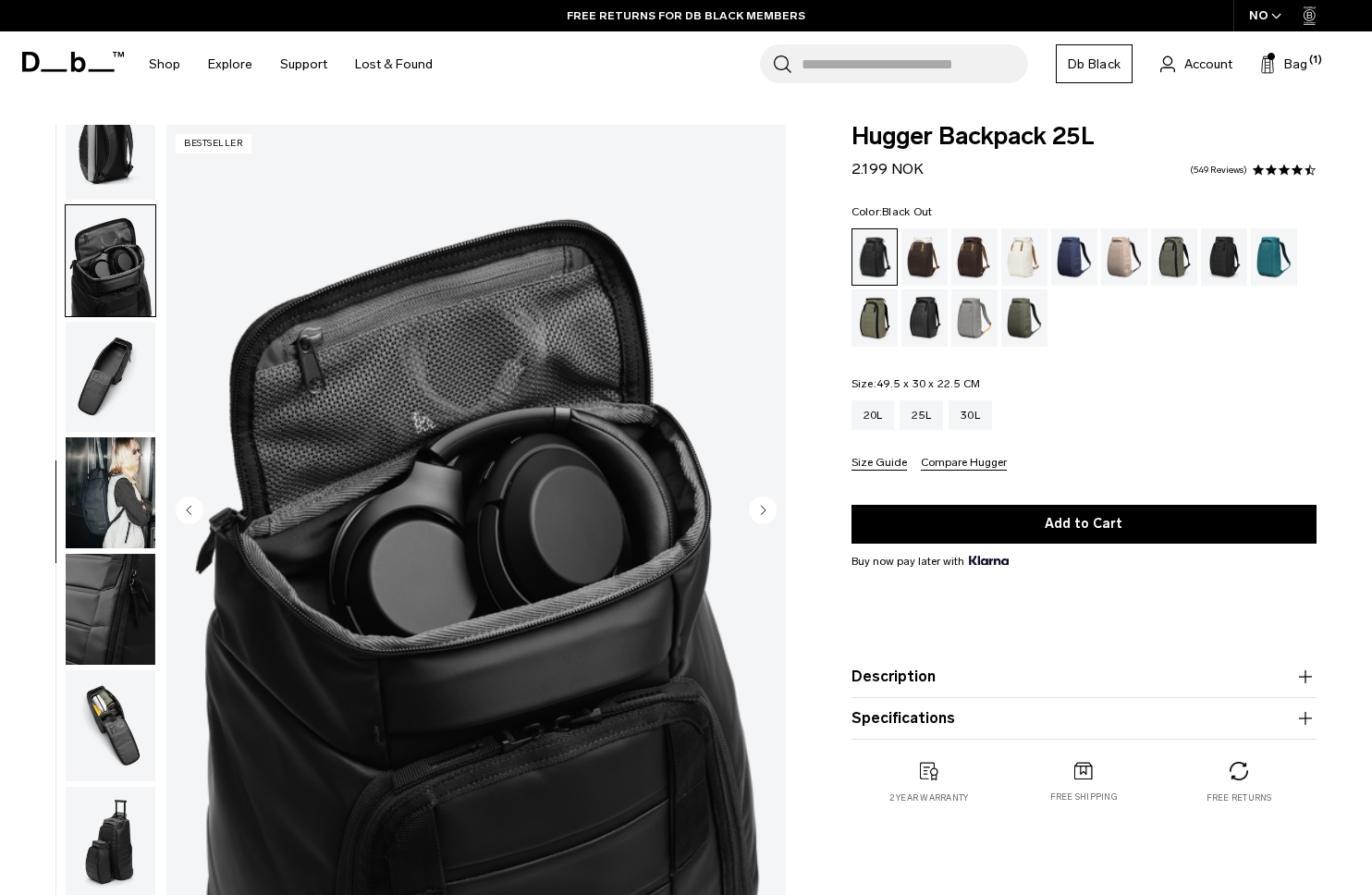
click at [104, 389] on img "button" at bounding box center [110, 377] width 89 height 111
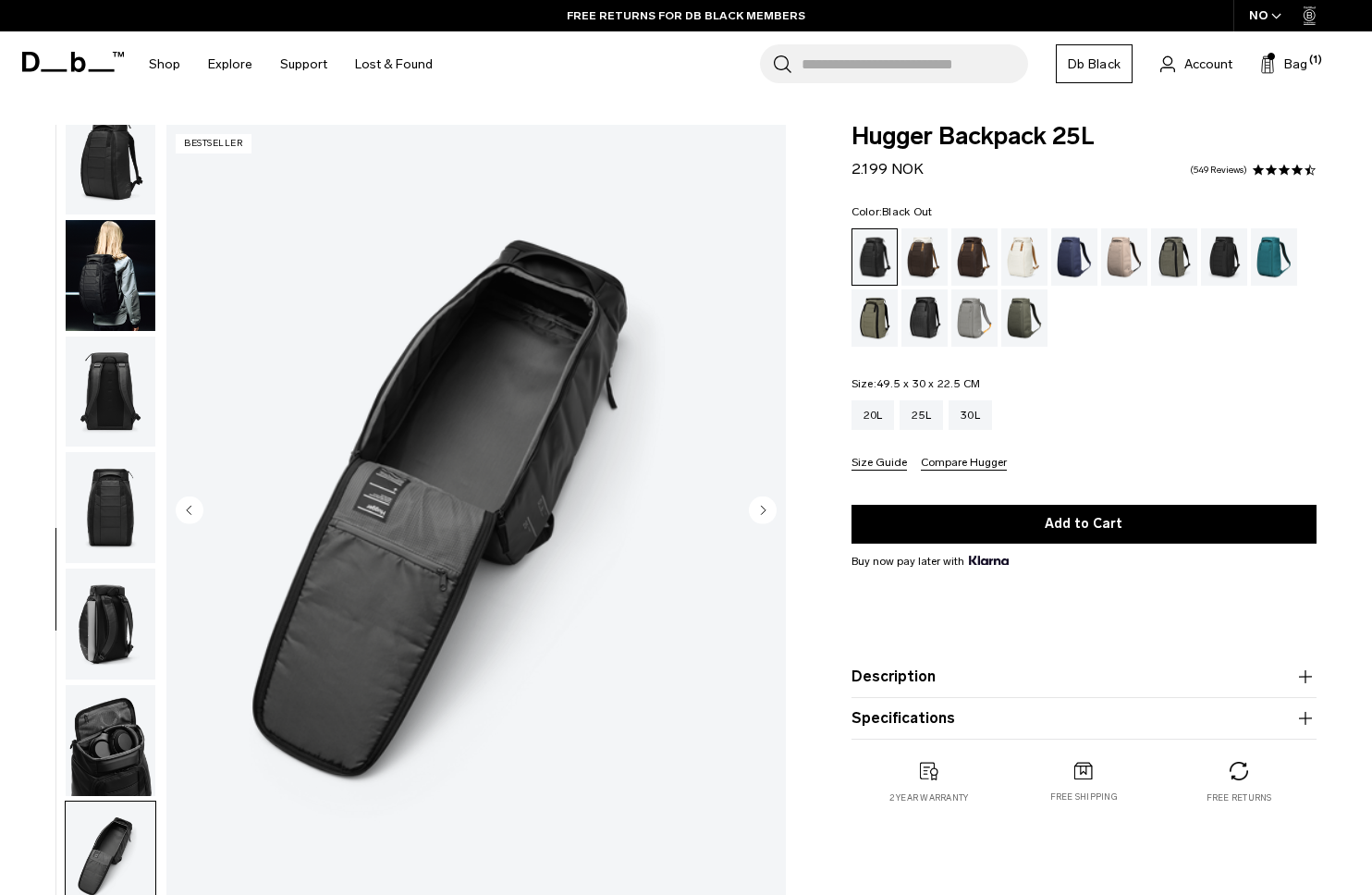
scroll to position [0, 0]
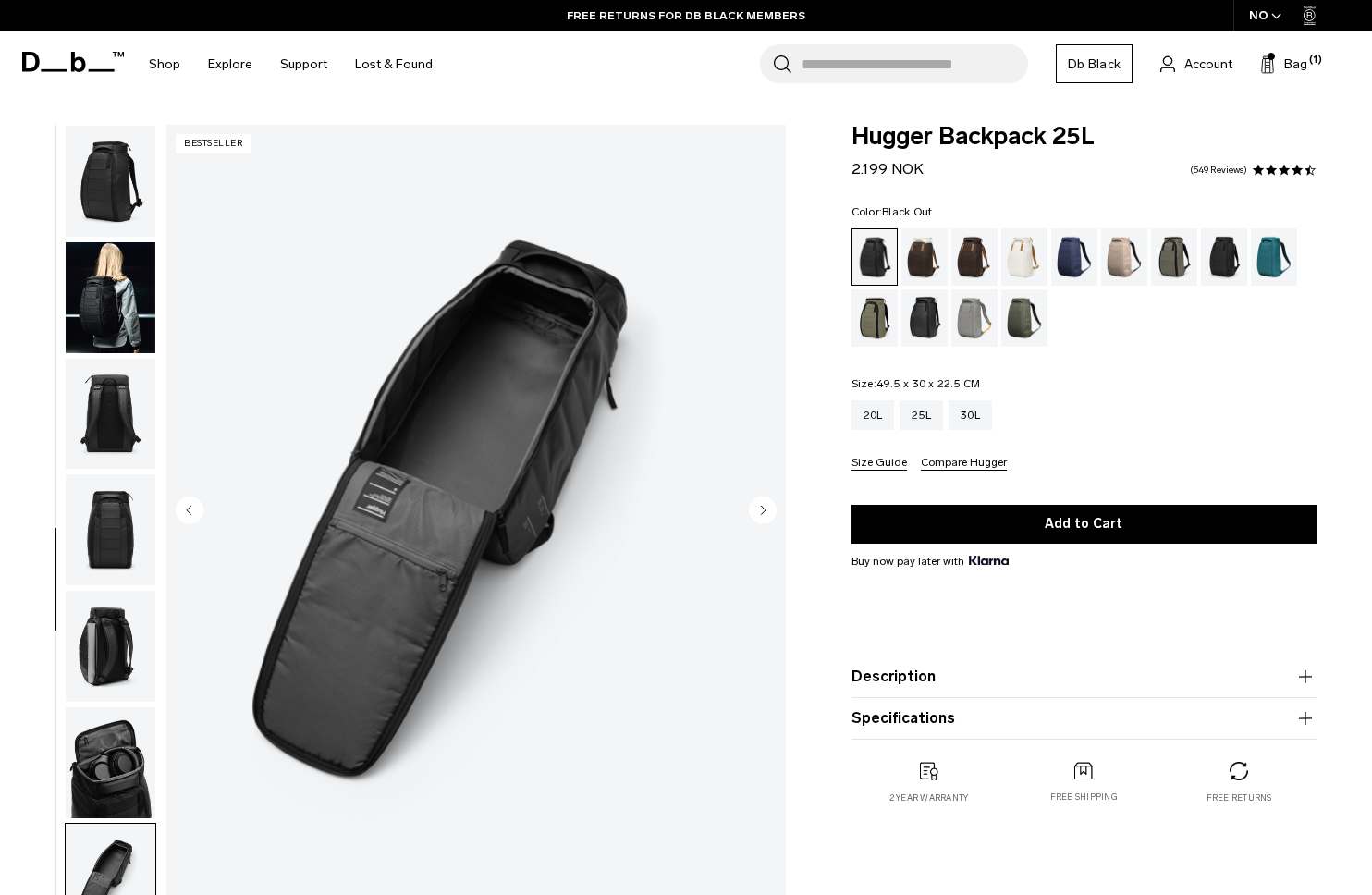
click at [124, 646] on img "button" at bounding box center [110, 645] width 89 height 111
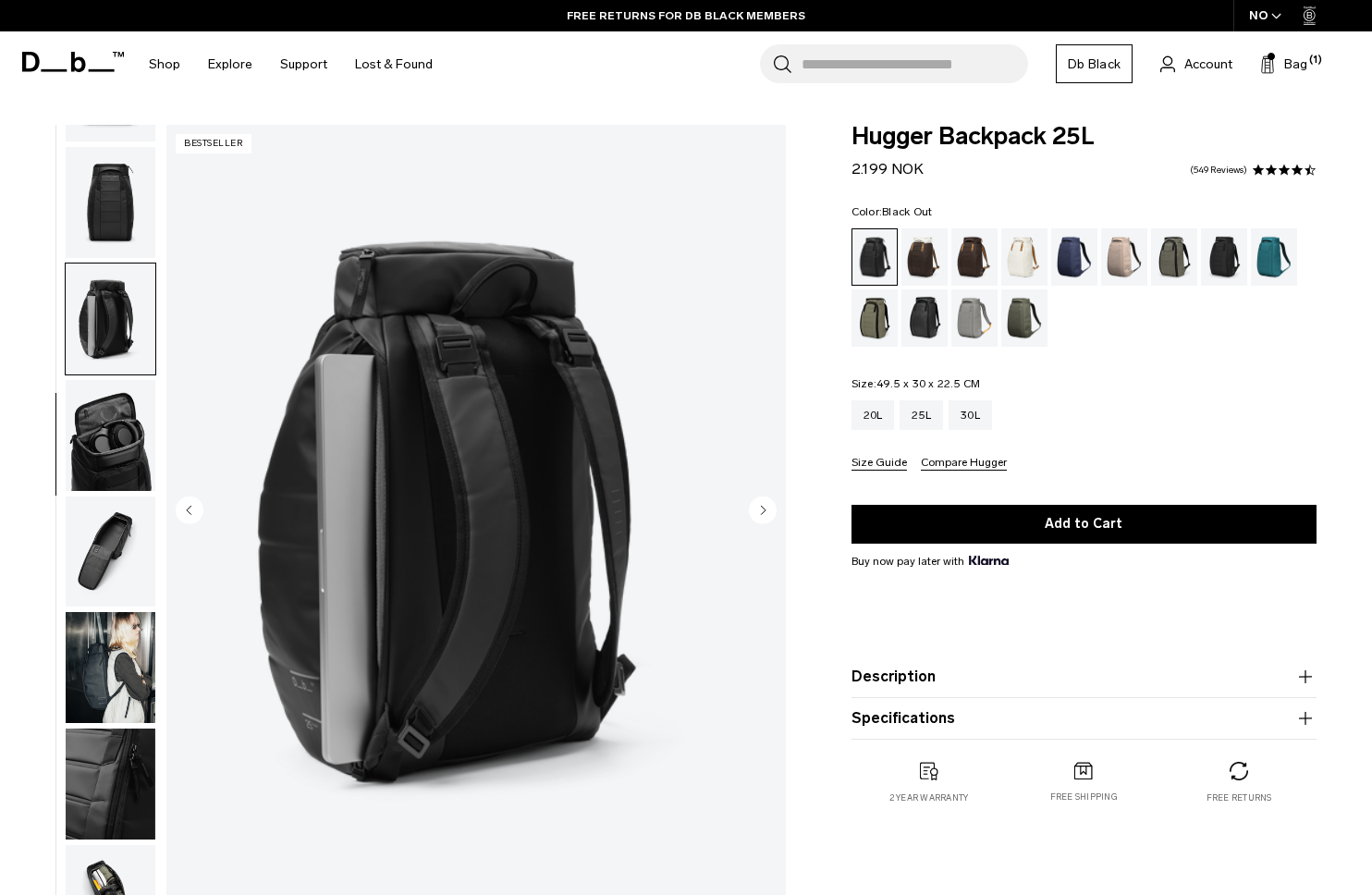
scroll to position [465, 0]
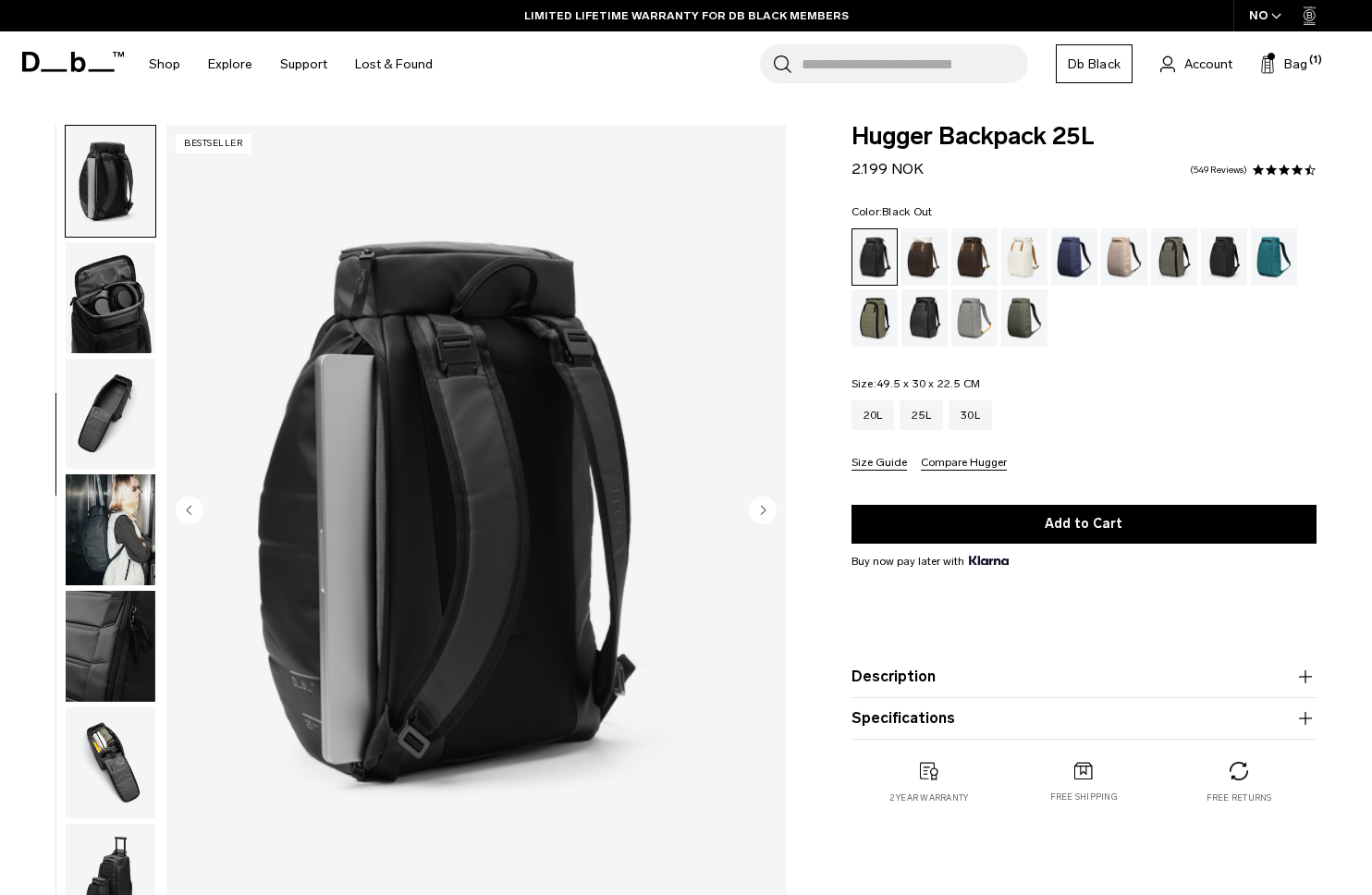
click at [132, 180] on img "button" at bounding box center [110, 180] width 89 height 111
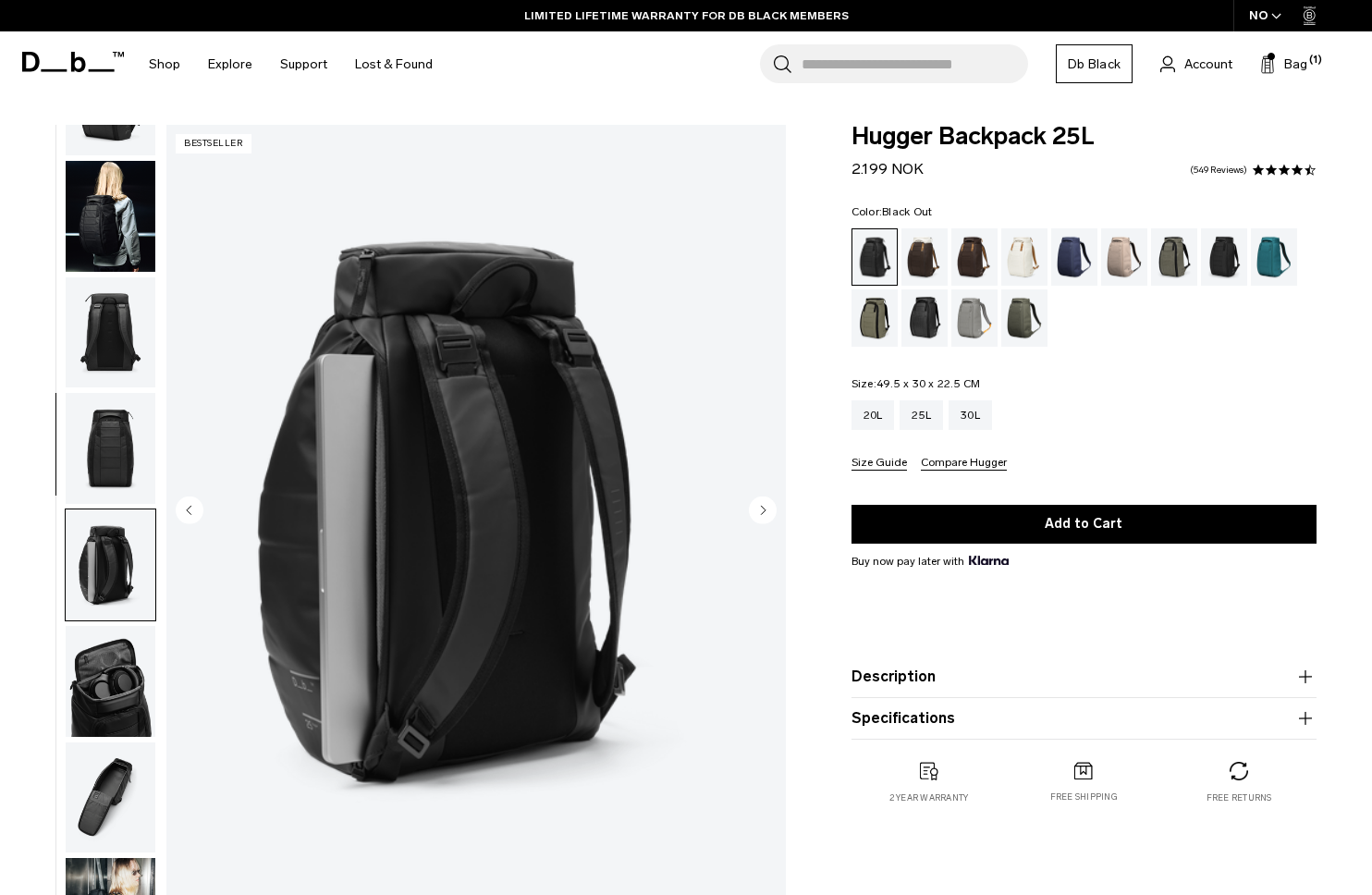
scroll to position [0, 0]
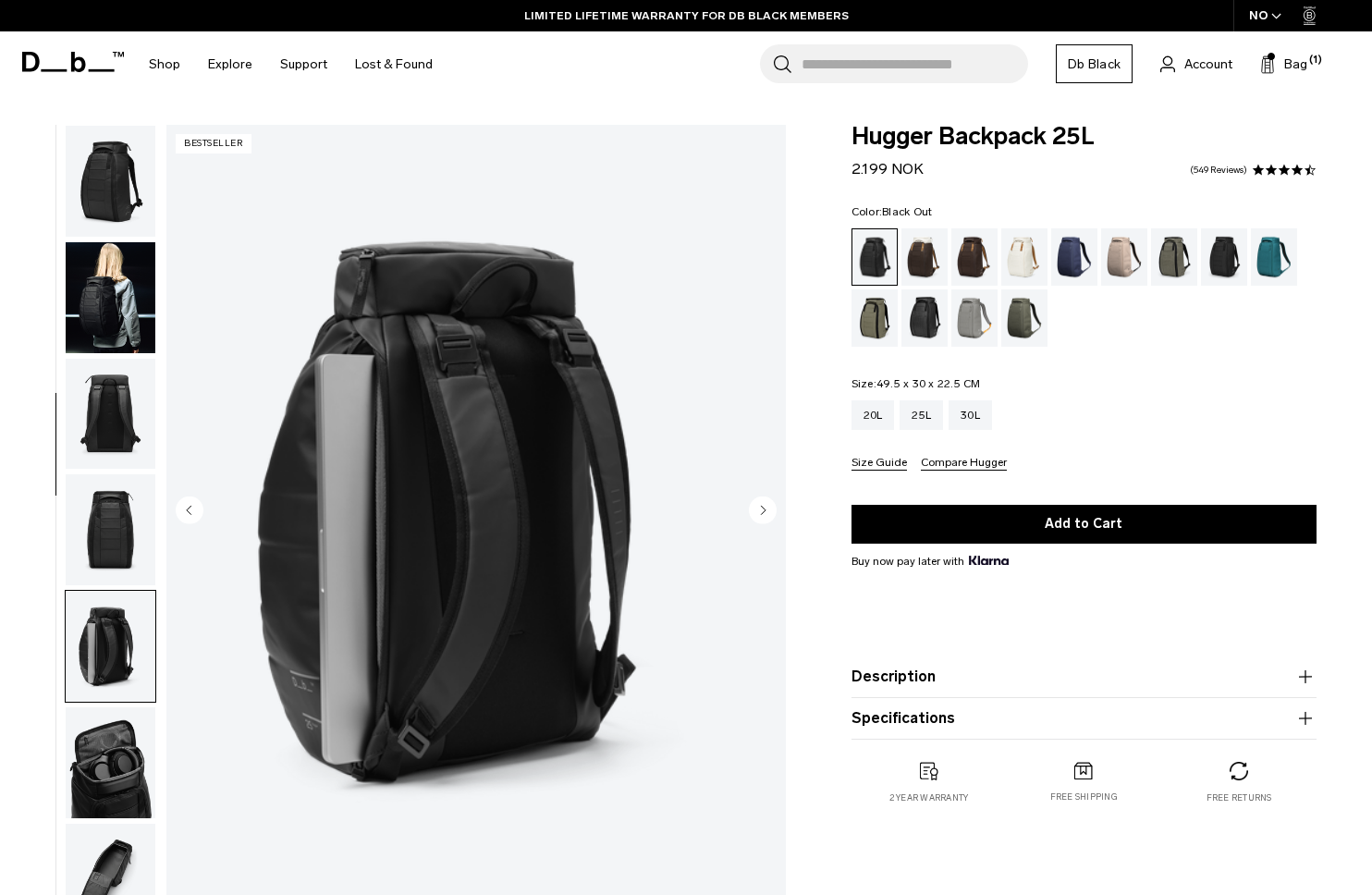
click at [757, 515] on circle "Next slide" at bounding box center [762, 509] width 28 height 28
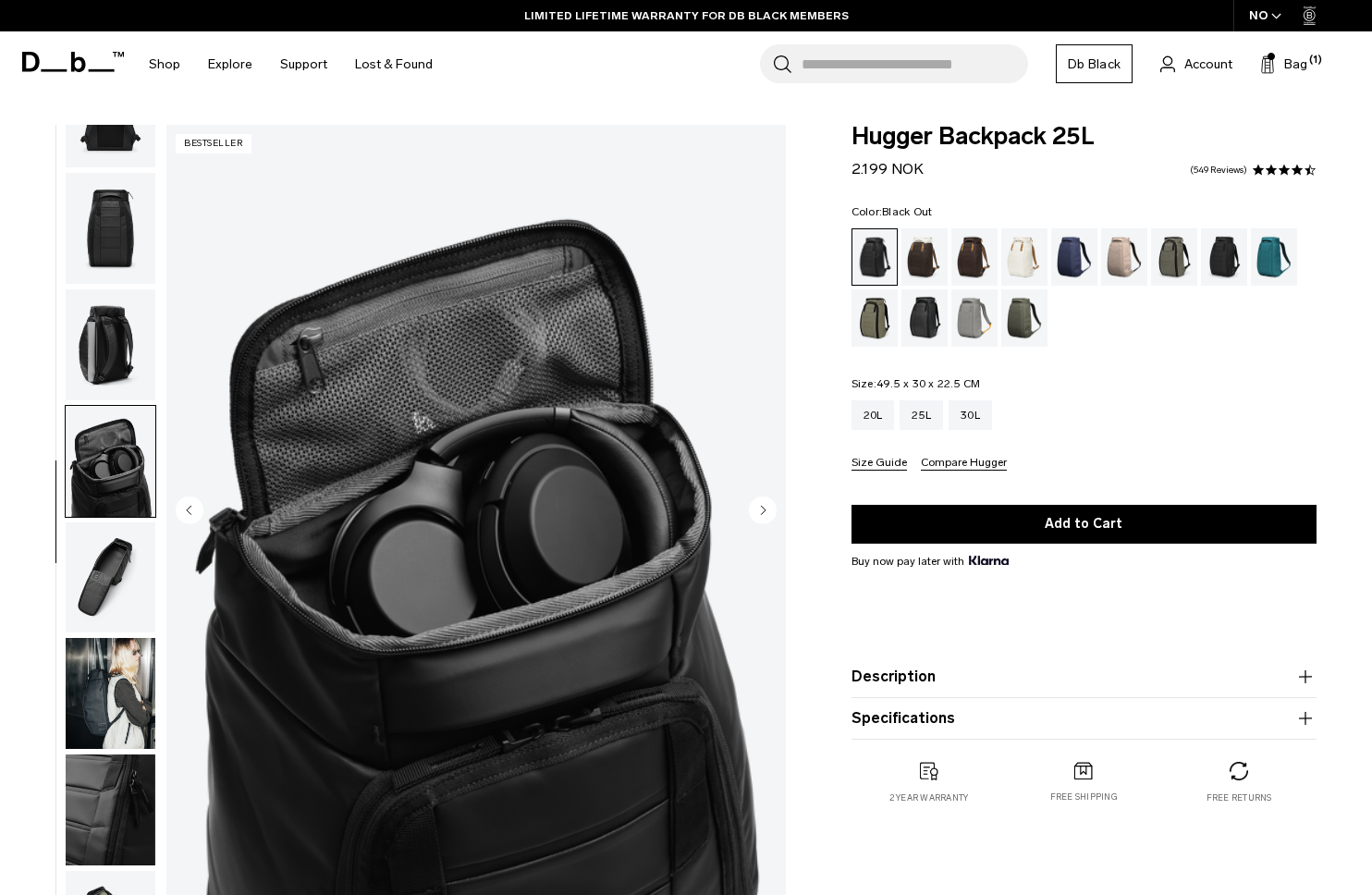
scroll to position [502, 0]
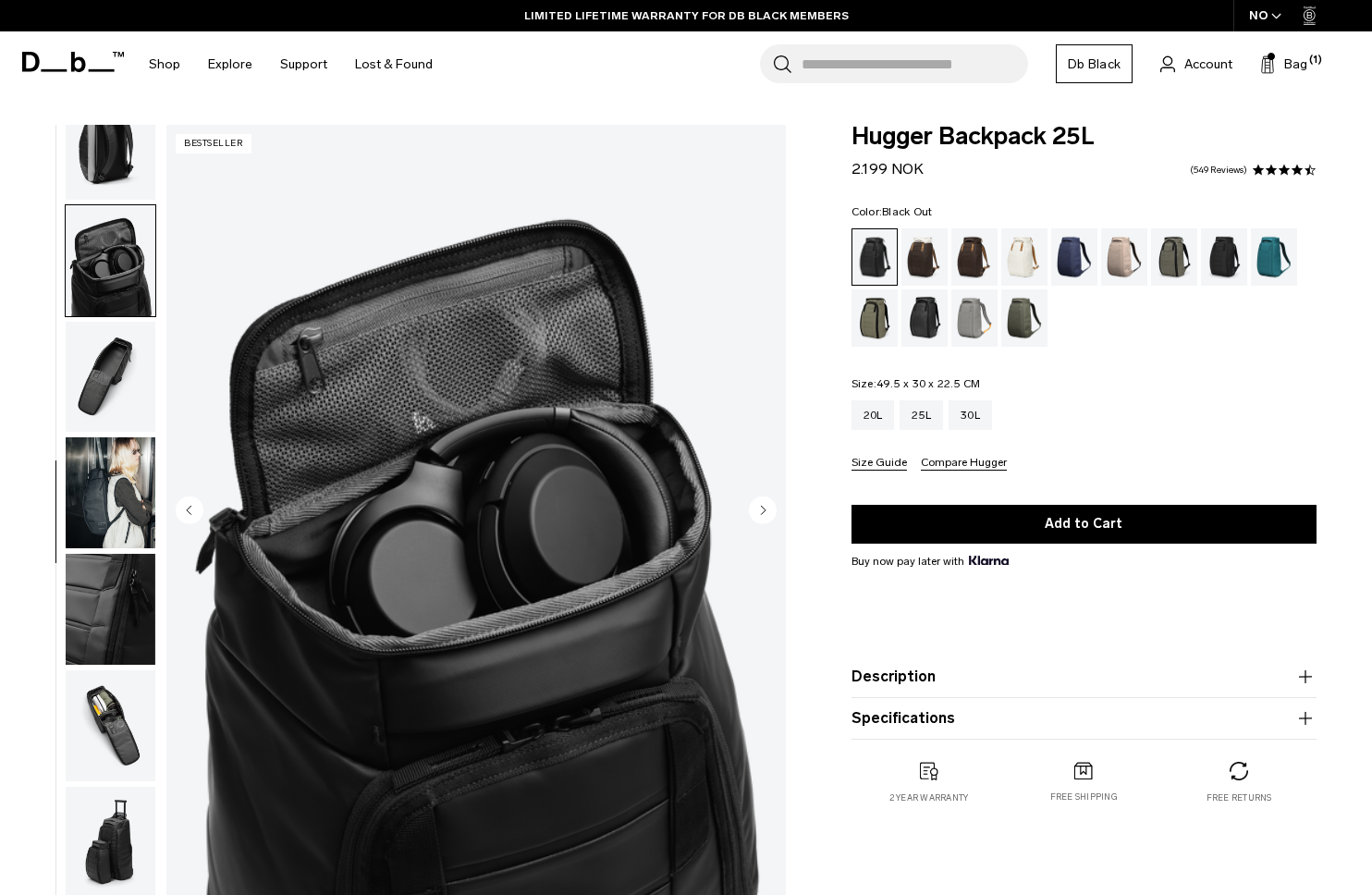
click at [756, 515] on circle "Next slide" at bounding box center [762, 509] width 28 height 28
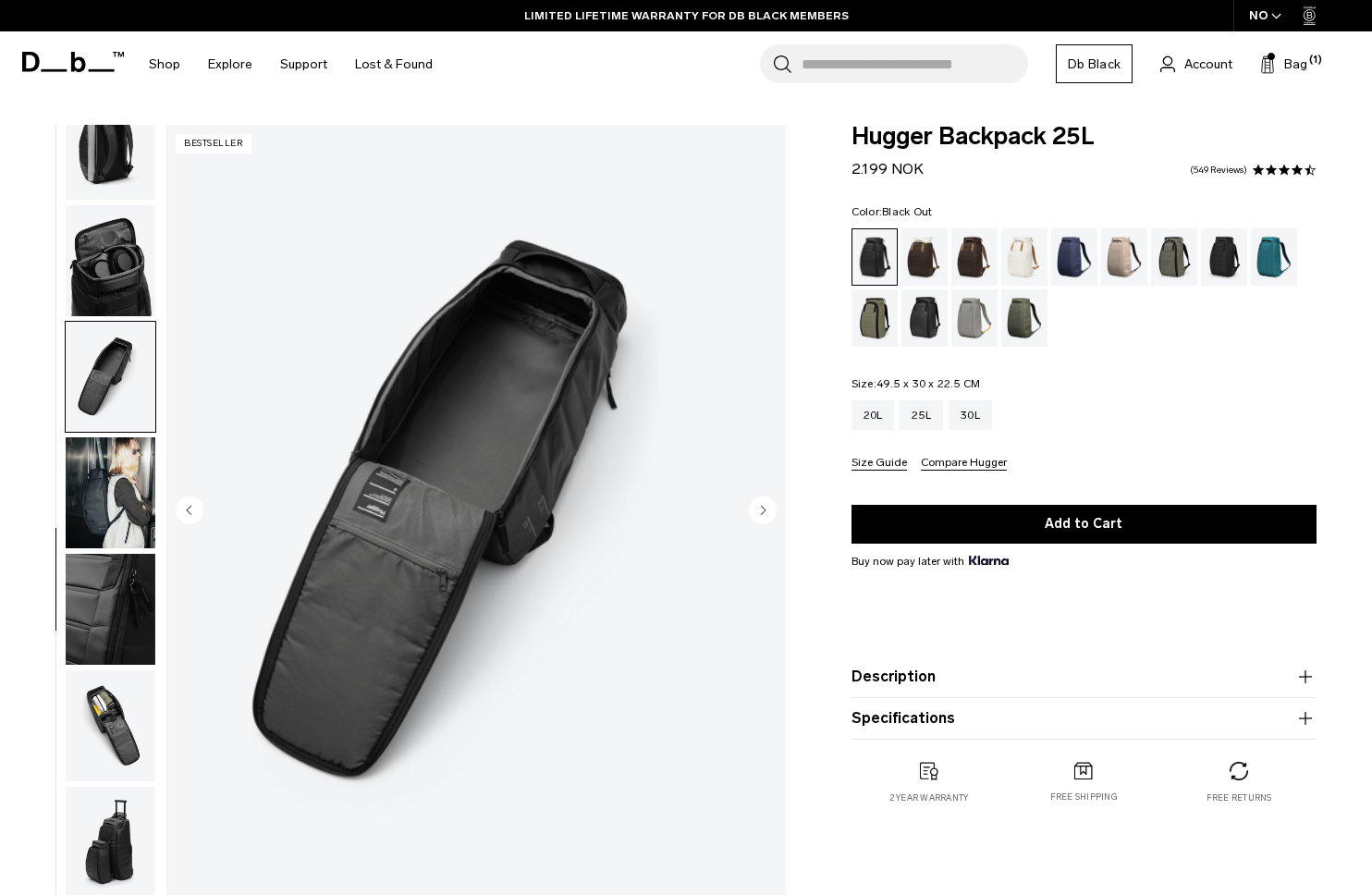
click at [756, 515] on circle "Next slide" at bounding box center [762, 509] width 28 height 28
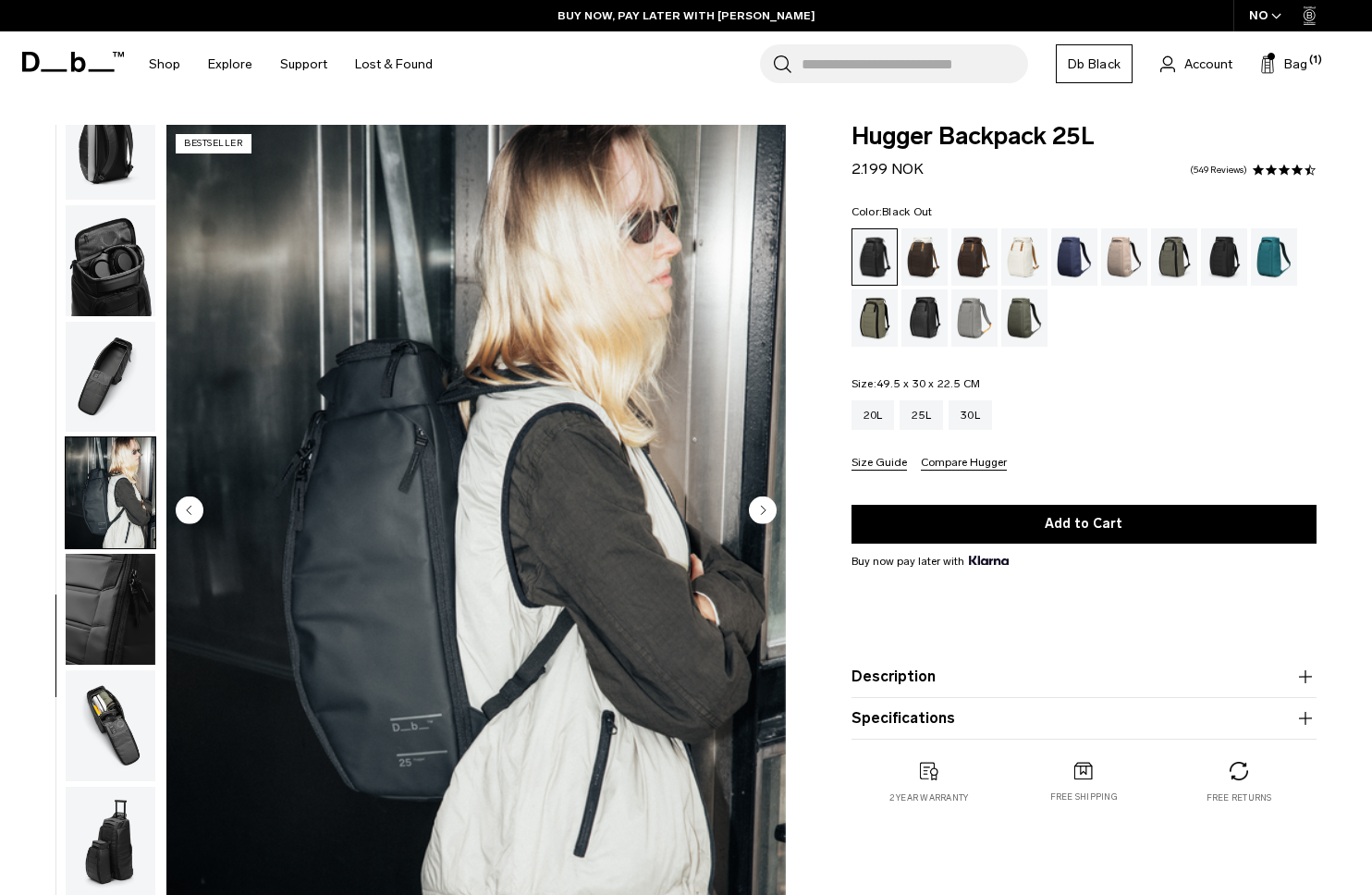
click at [756, 515] on circle "Next slide" at bounding box center [762, 509] width 28 height 28
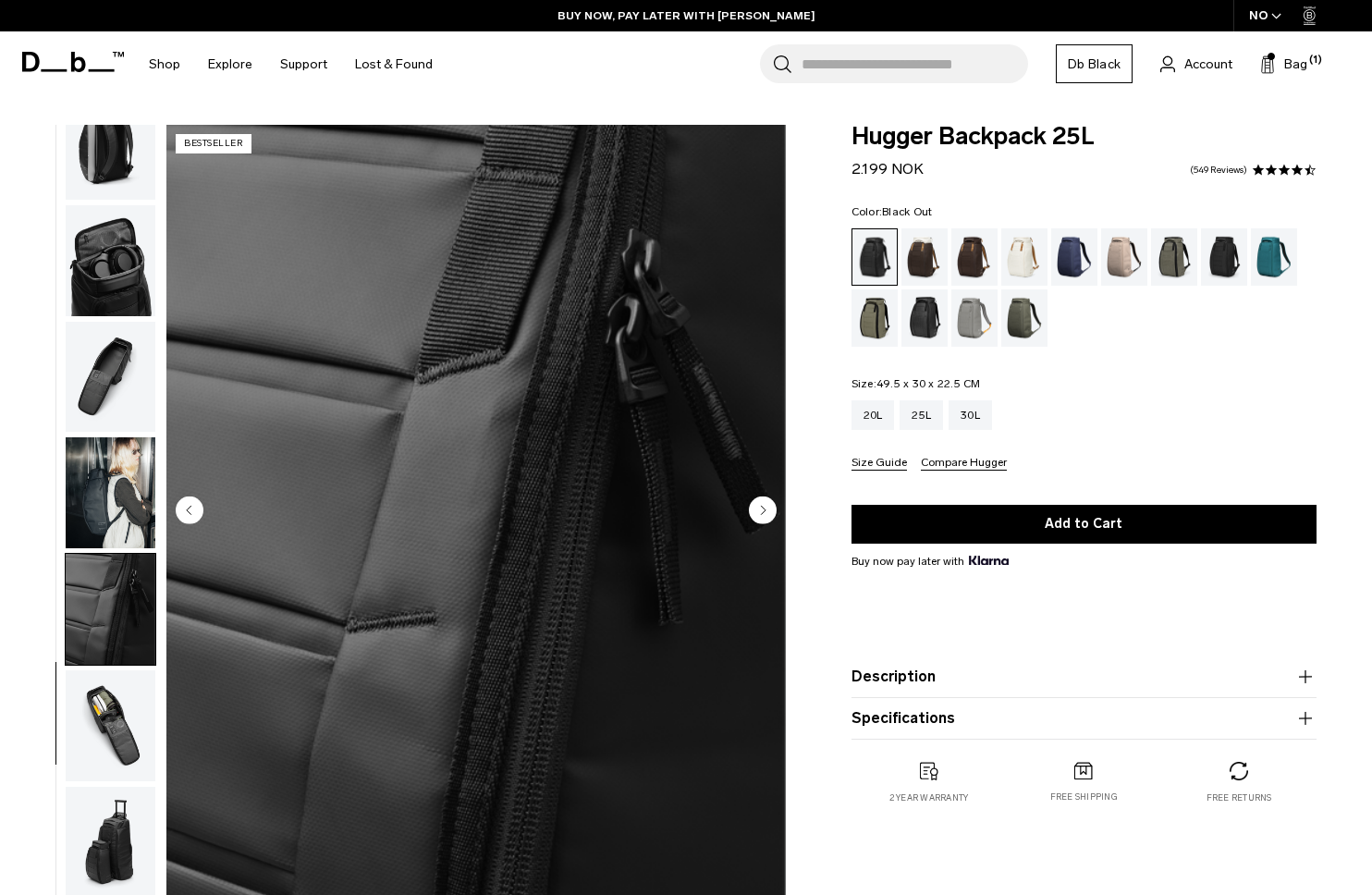
click at [756, 515] on circle "Next slide" at bounding box center [762, 509] width 28 height 28
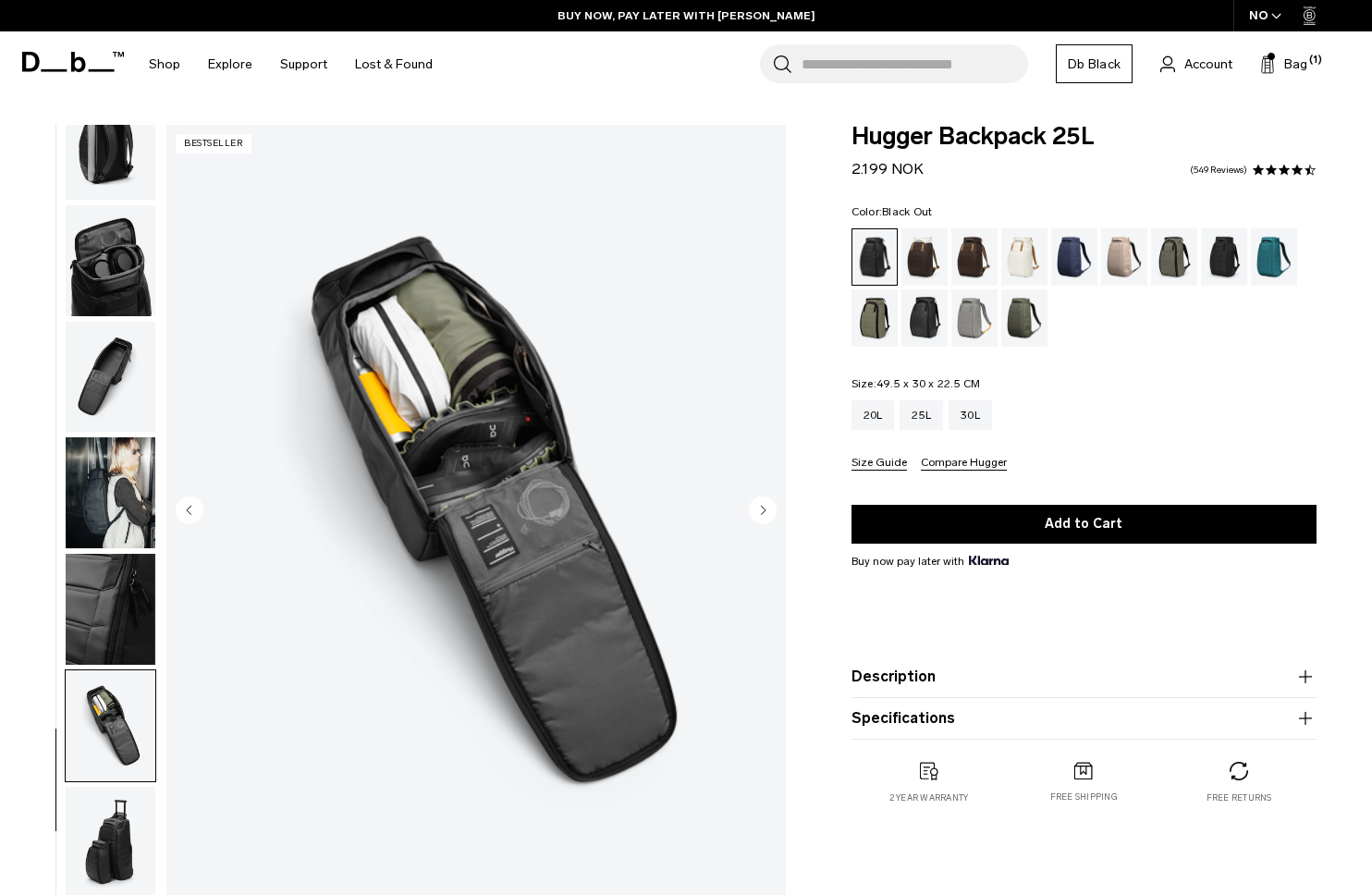
click at [756, 515] on circle "Next slide" at bounding box center [762, 509] width 28 height 28
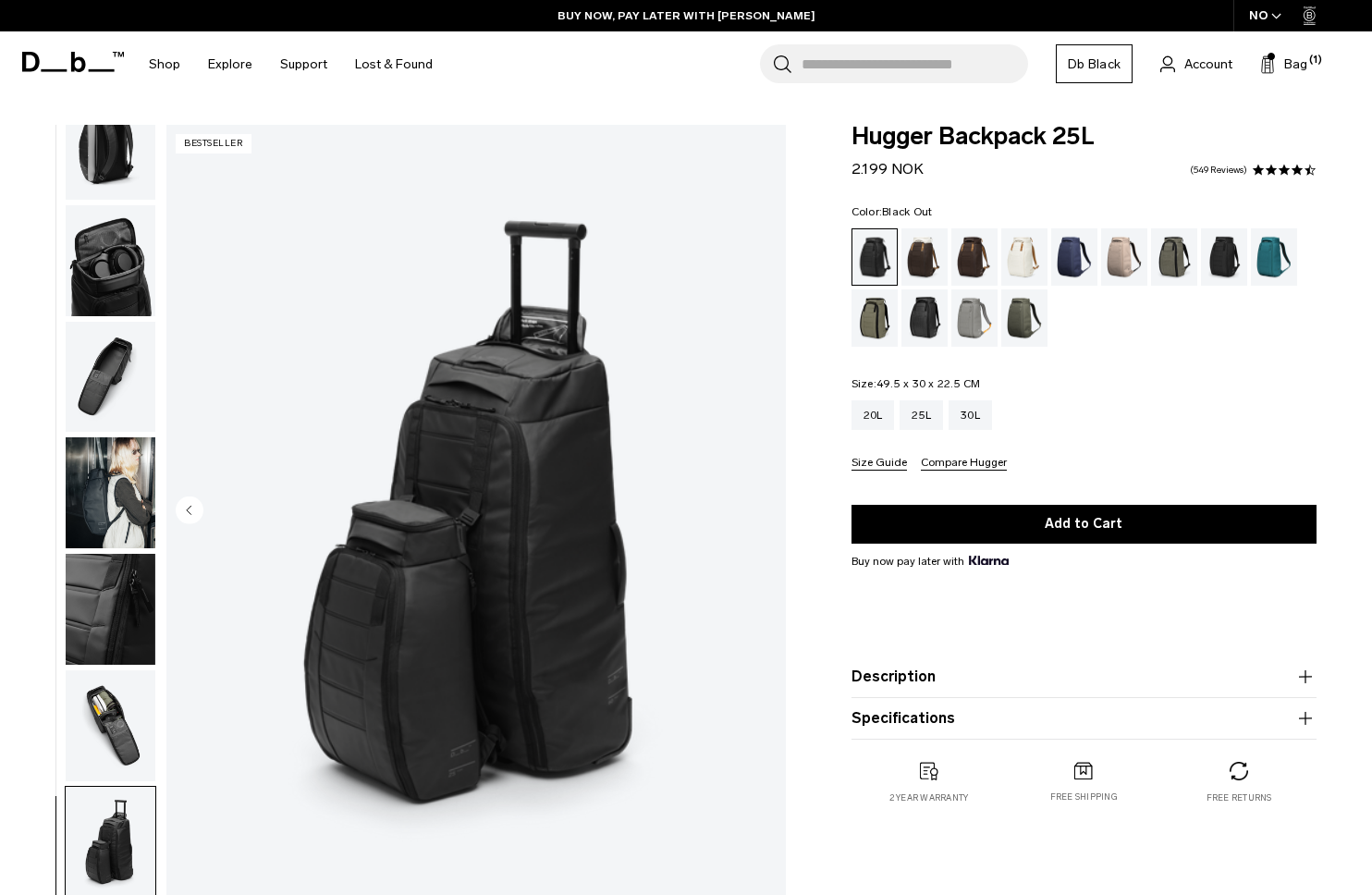
click at [105, 480] on img "button" at bounding box center [110, 493] width 89 height 111
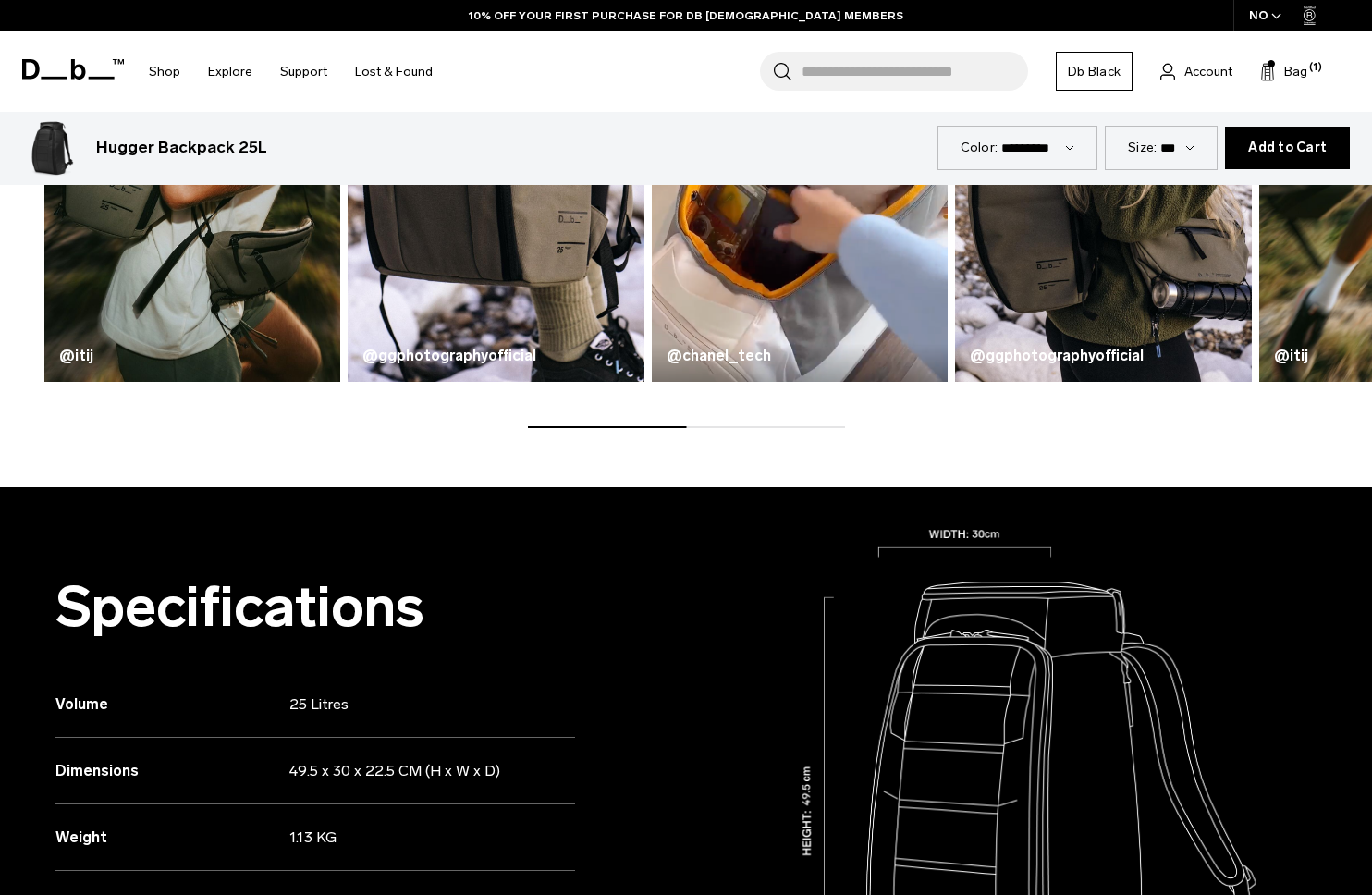
scroll to position [700, 0]
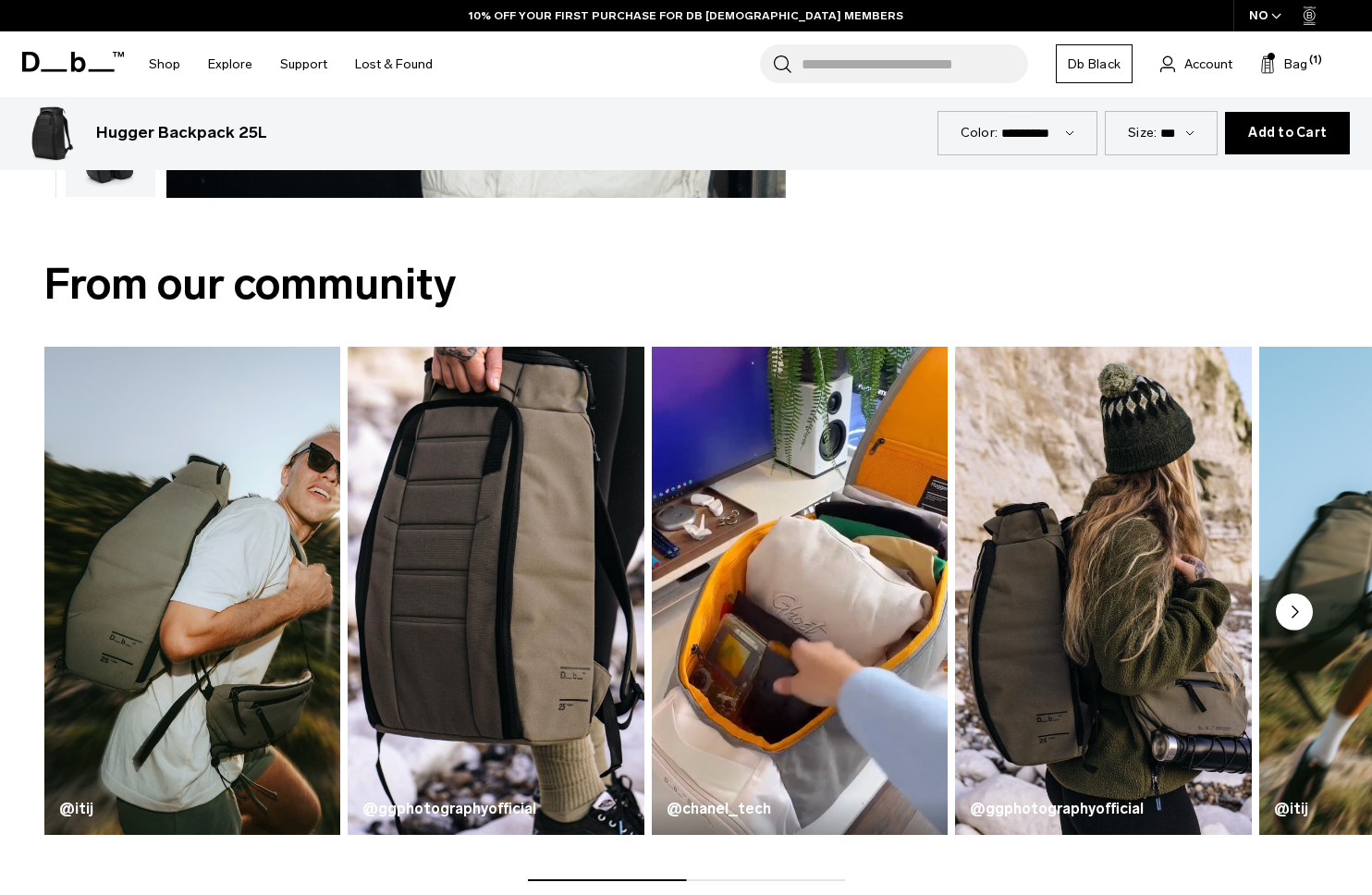
click at [517, 638] on img "2 / 5" at bounding box center [496, 590] width 305 height 504
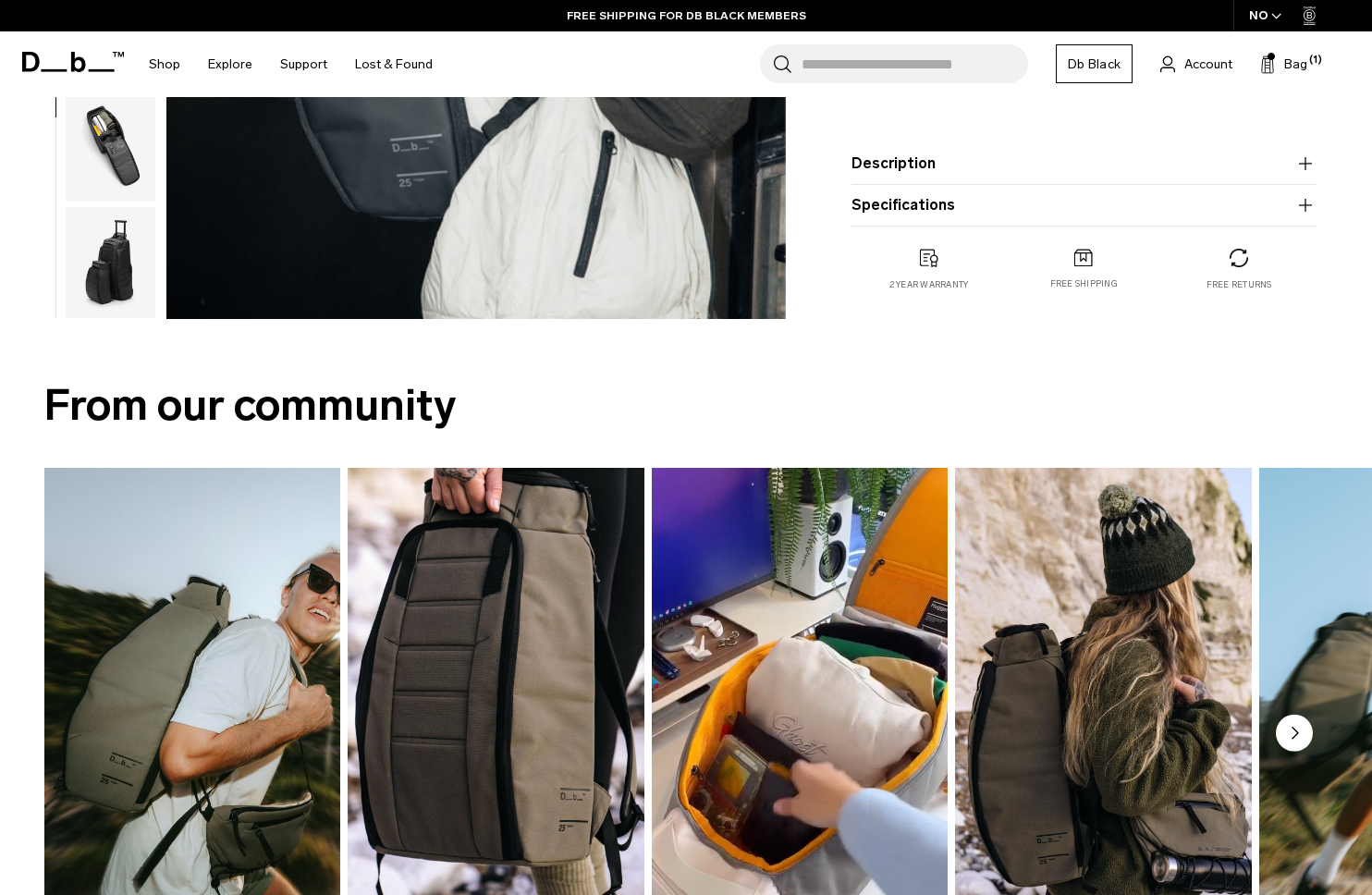
scroll to position [562, 0]
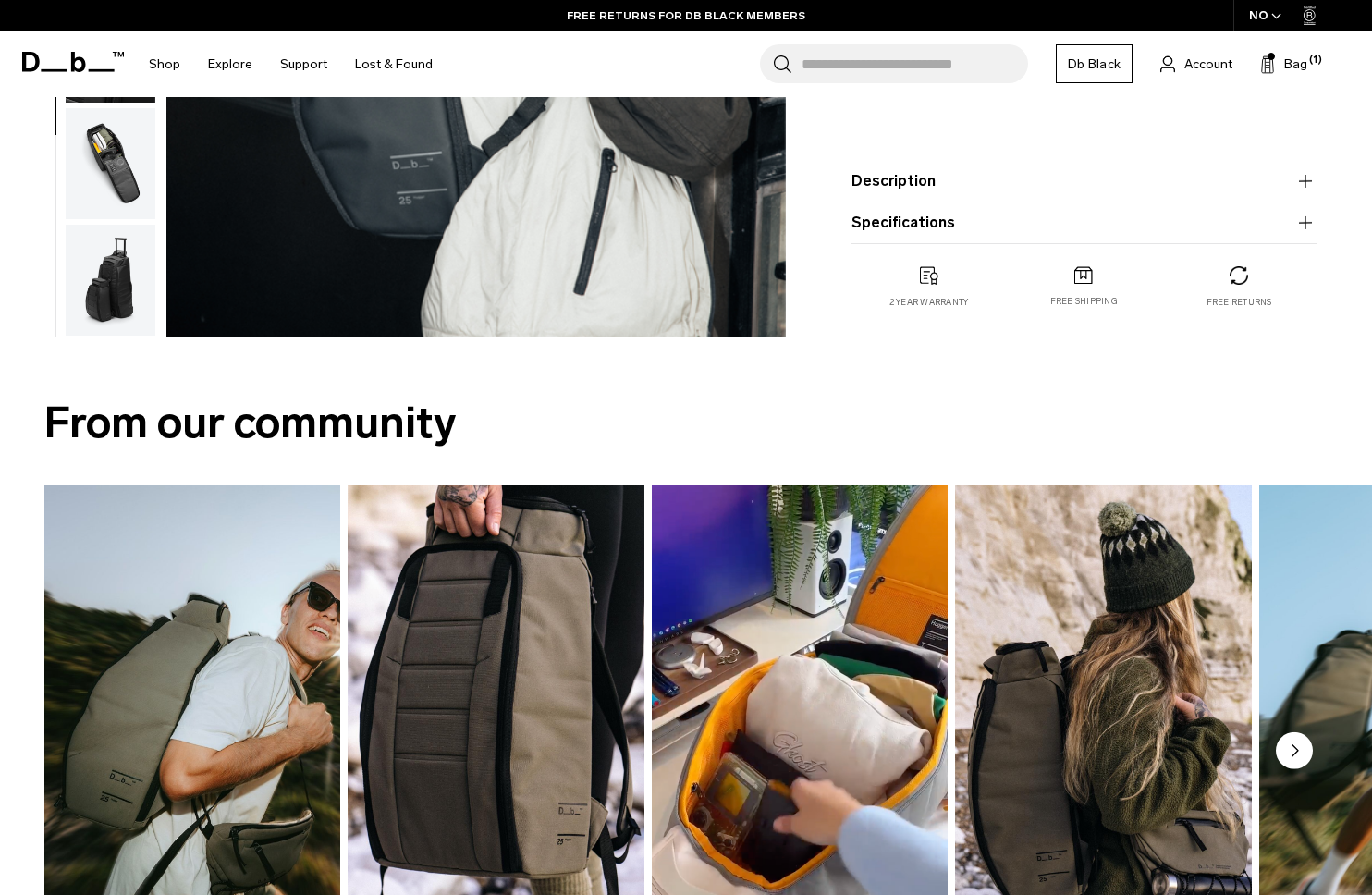
click at [1297, 749] on icon "Next slide" at bounding box center [1296, 751] width 6 height 11
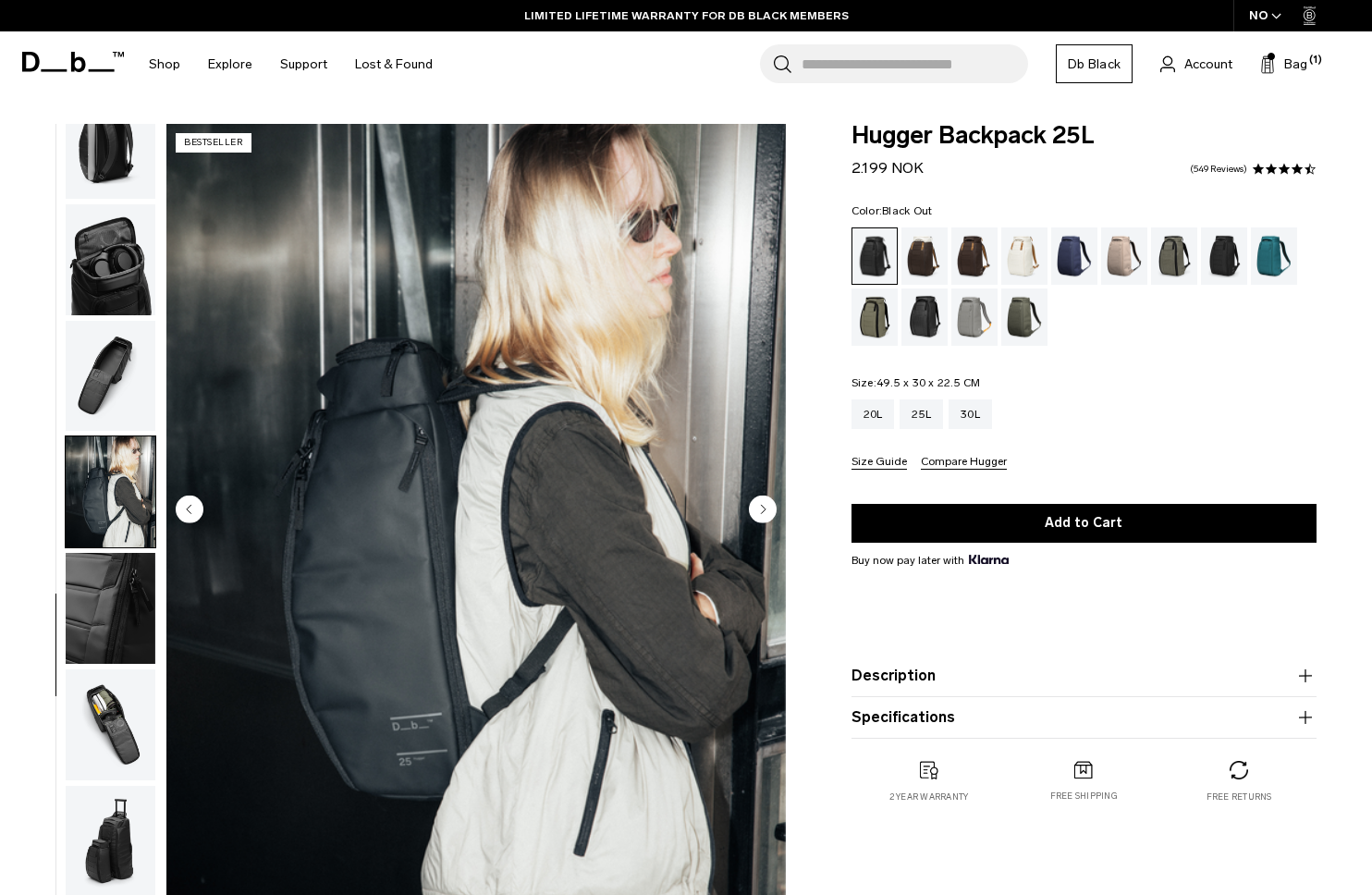
scroll to position [0, 0]
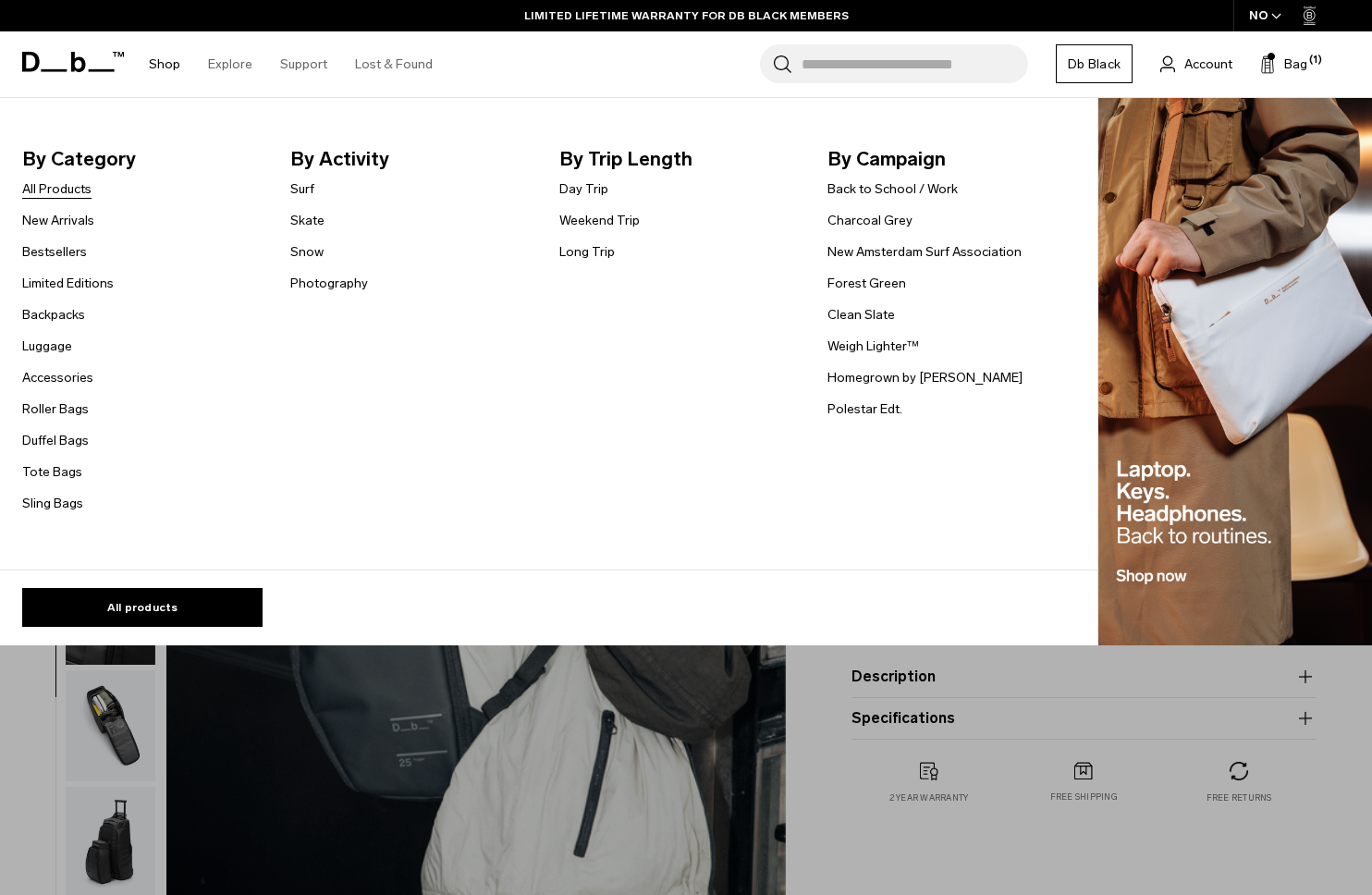
click at [65, 193] on link "All Products" at bounding box center [56, 189] width 69 height 19
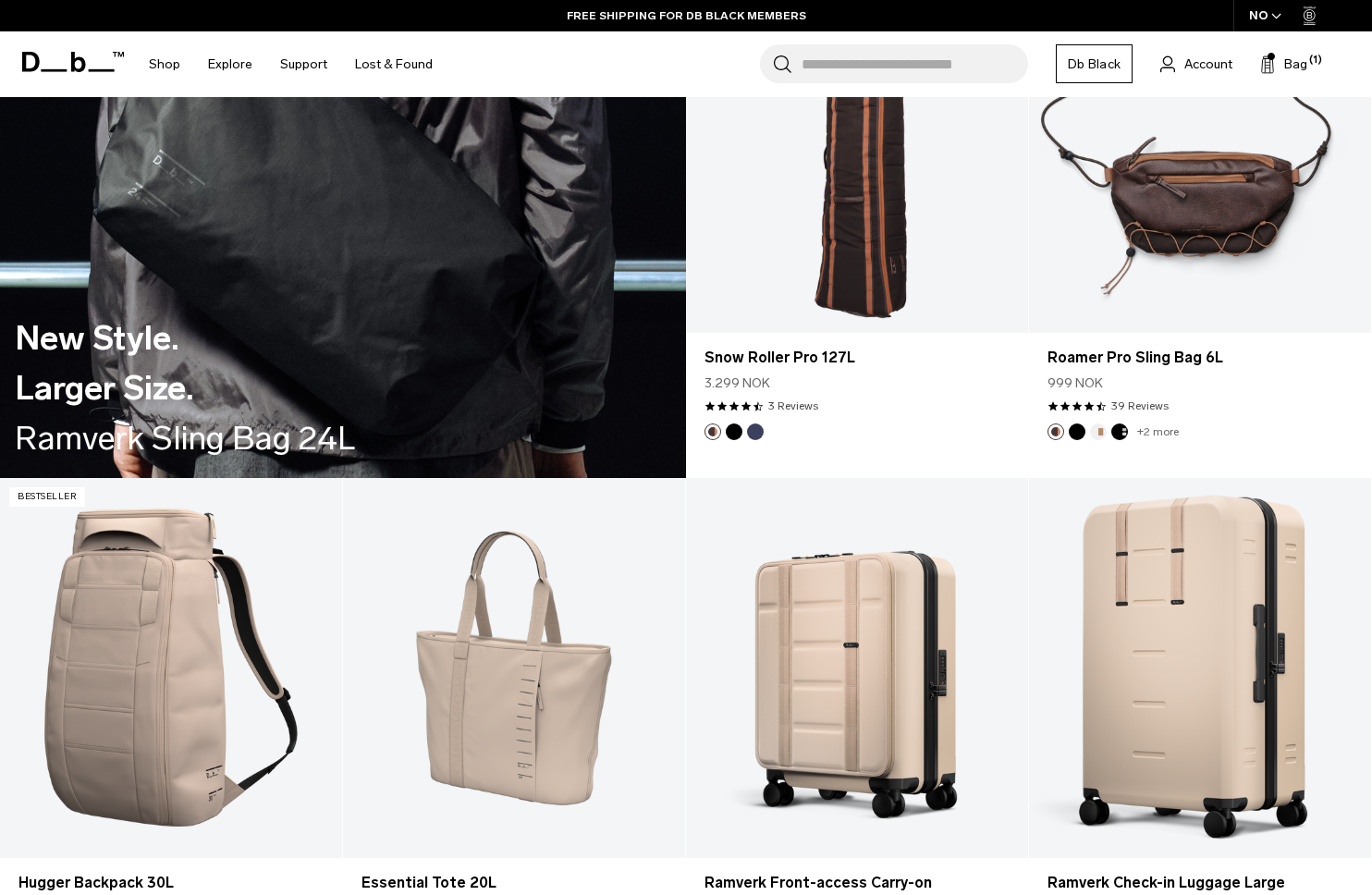
scroll to position [3592, 0]
